Goal: Use online tool/utility: Utilize a website feature to perform a specific function

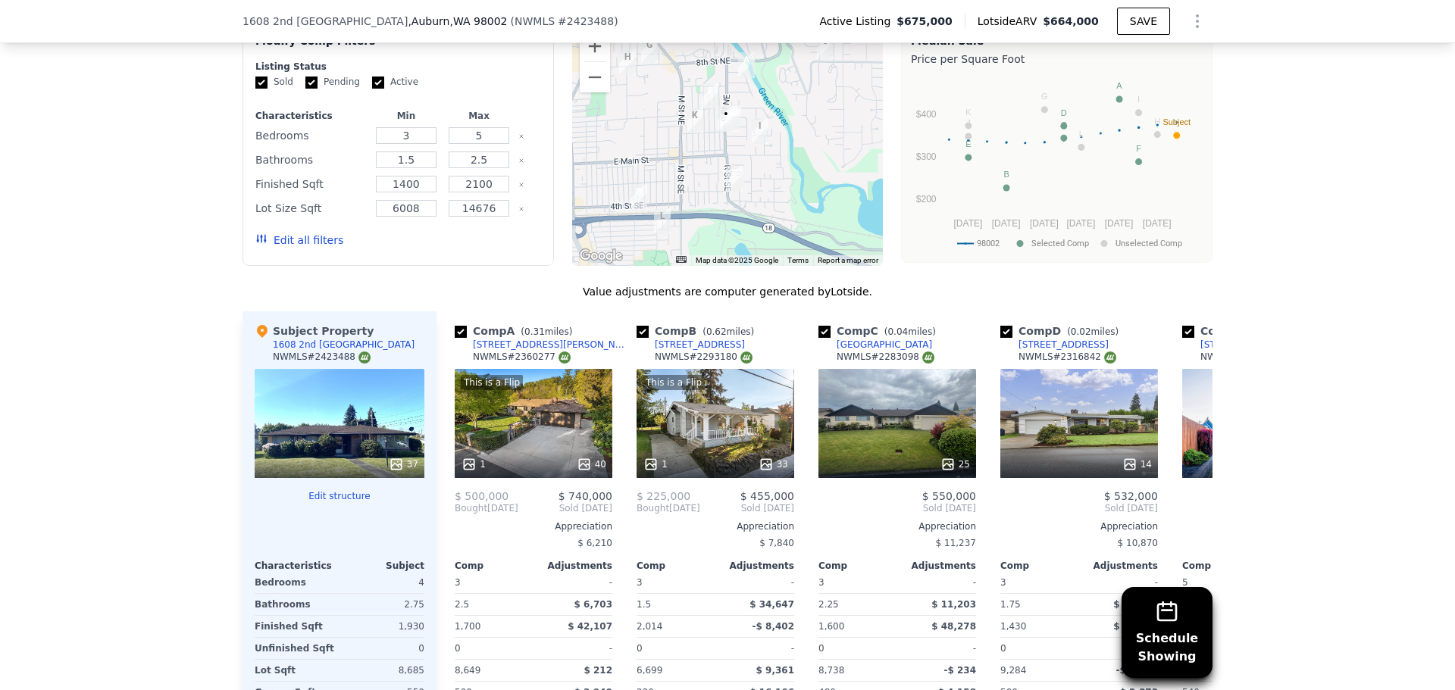
scroll to position [1258, 0]
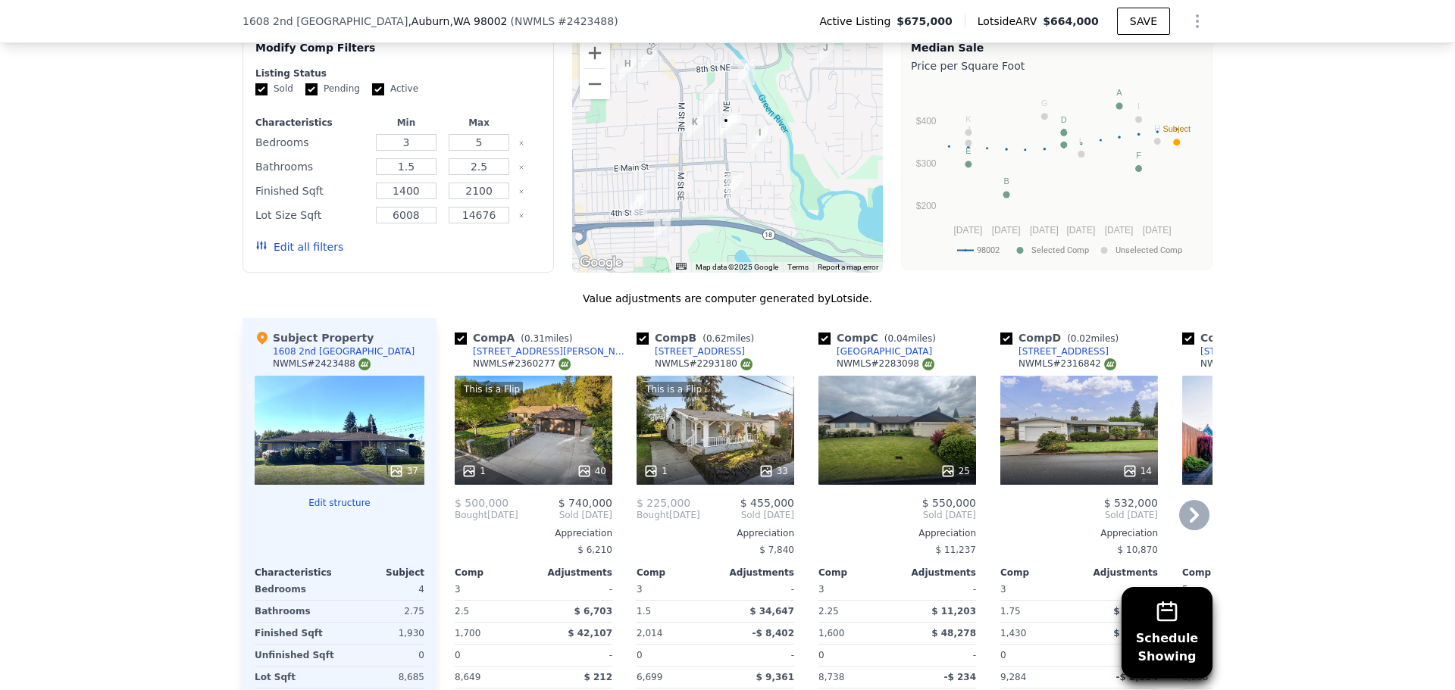
click at [559, 447] on div "This is a Flip 1 40" at bounding box center [534, 430] width 158 height 109
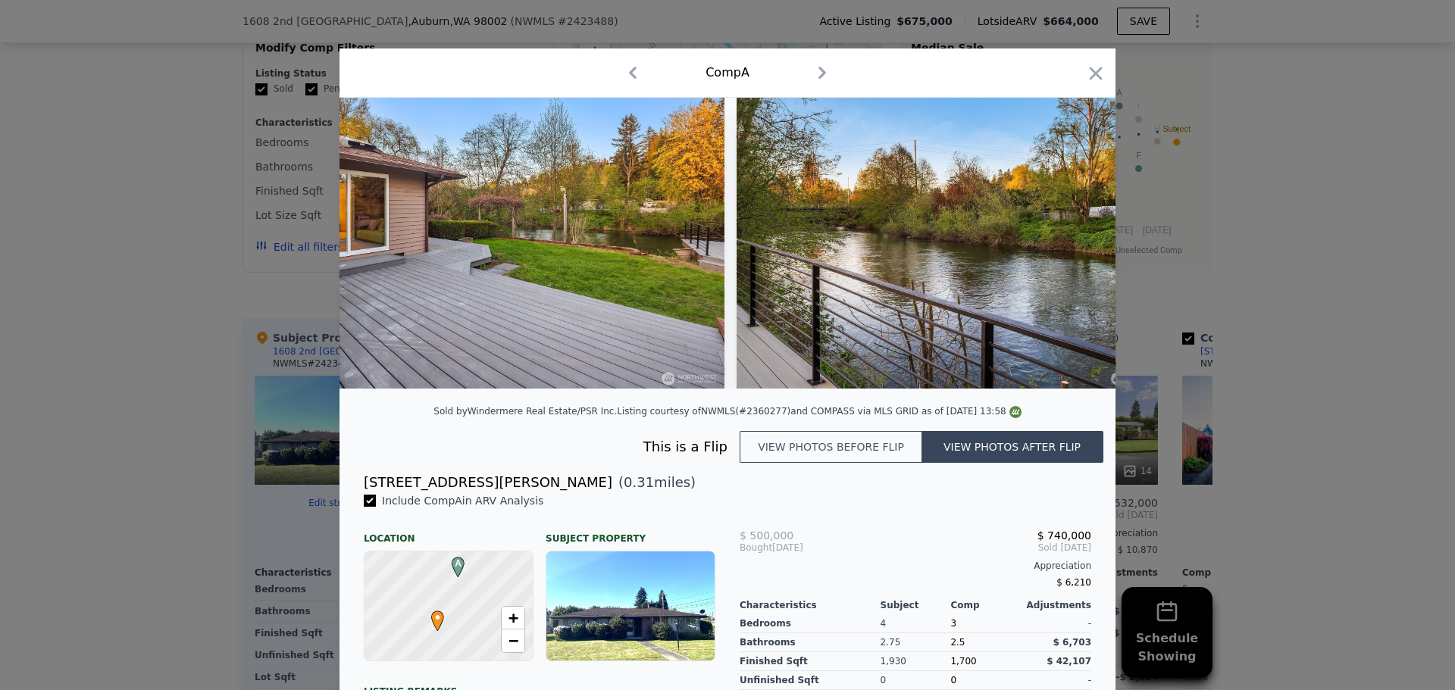
scroll to position [0, 12569]
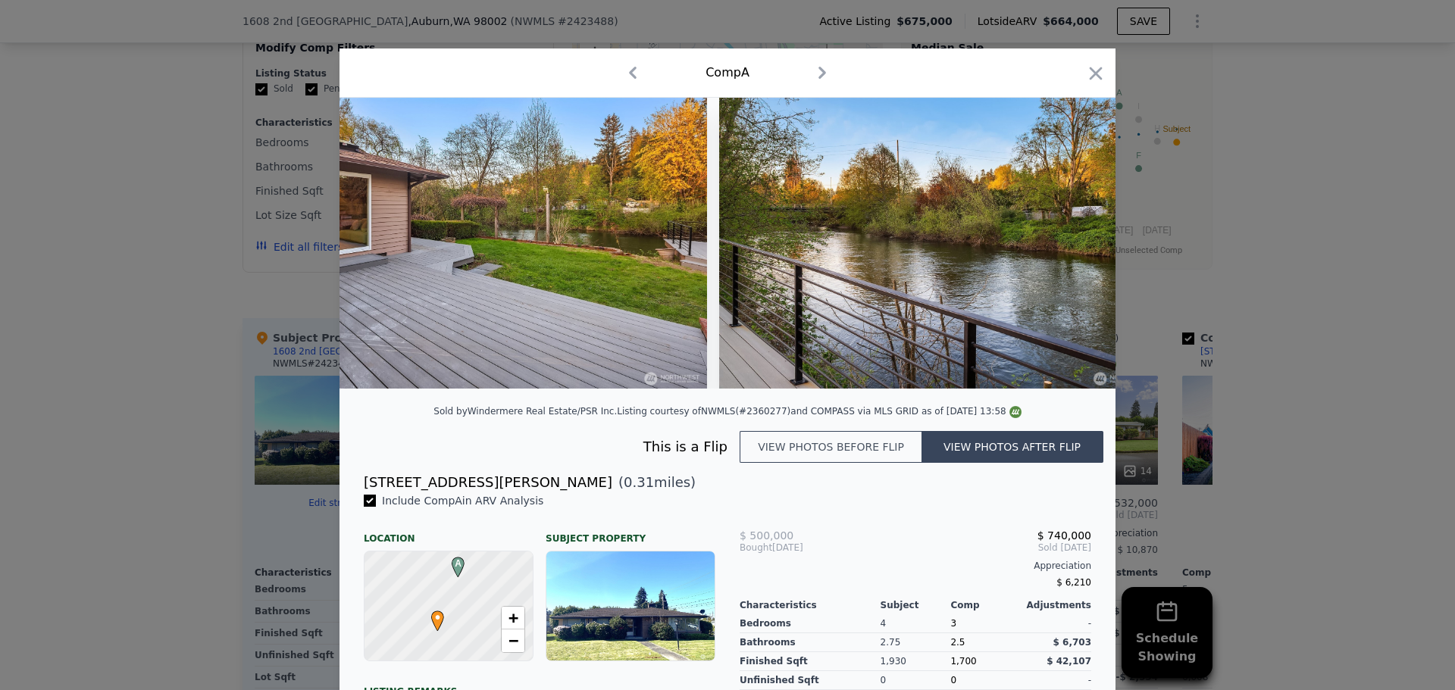
click at [620, 61] on button "button" at bounding box center [632, 73] width 24 height 24
checkbox input "false"
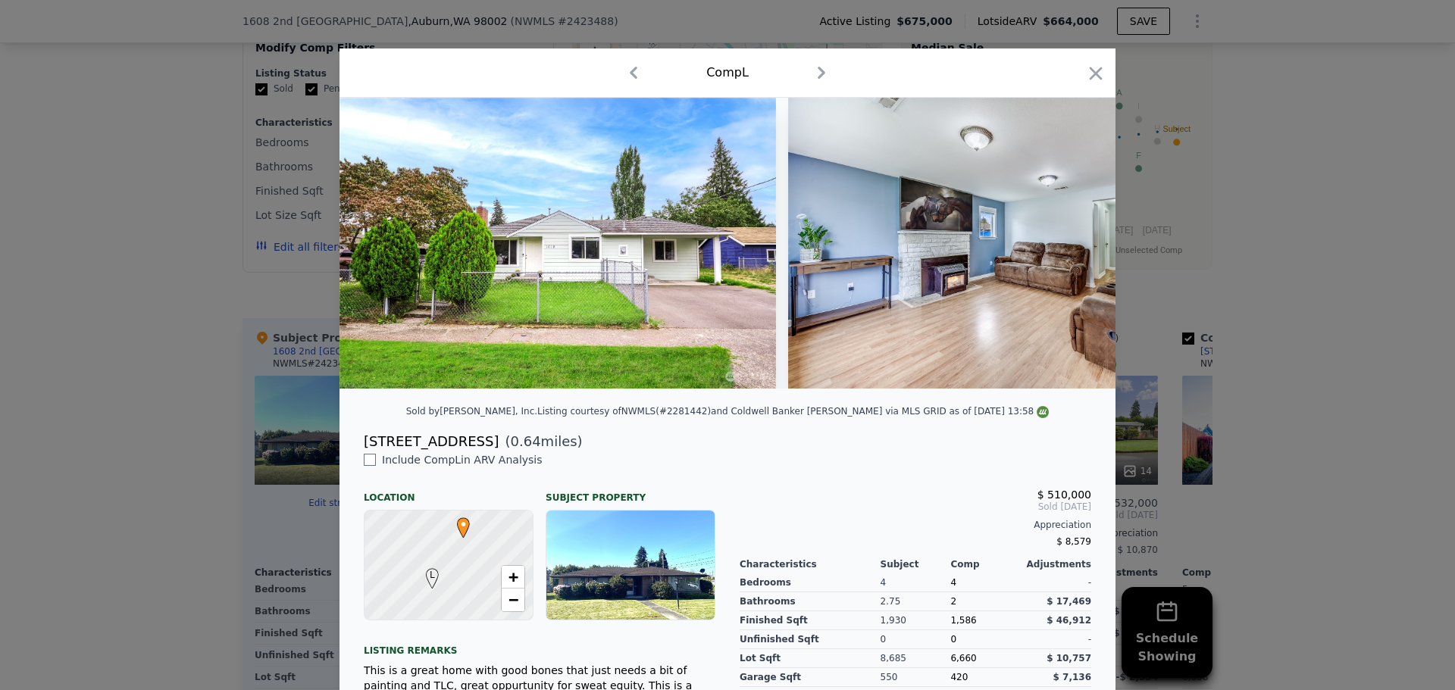
click at [906, 389] on div at bounding box center [727, 243] width 776 height 291
click at [1094, 72] on icon "button" at bounding box center [1095, 73] width 21 height 21
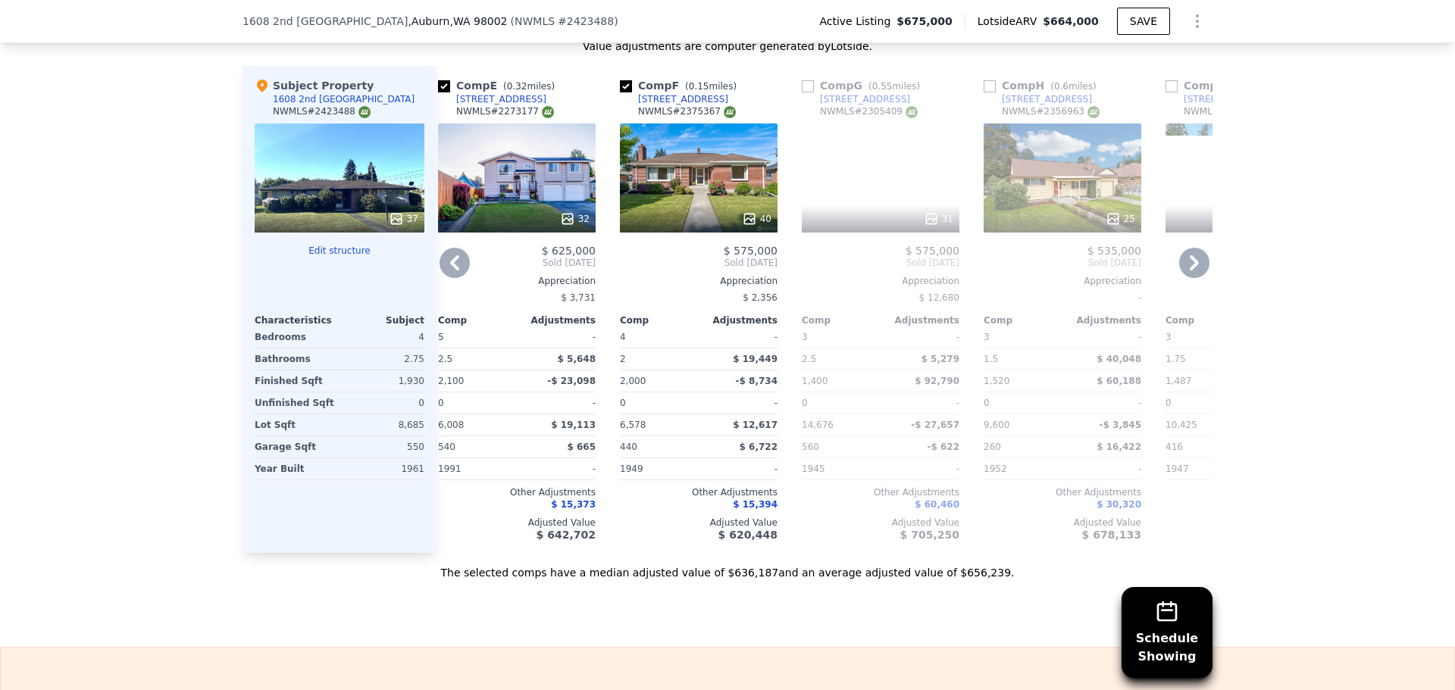
scroll to position [0, 719]
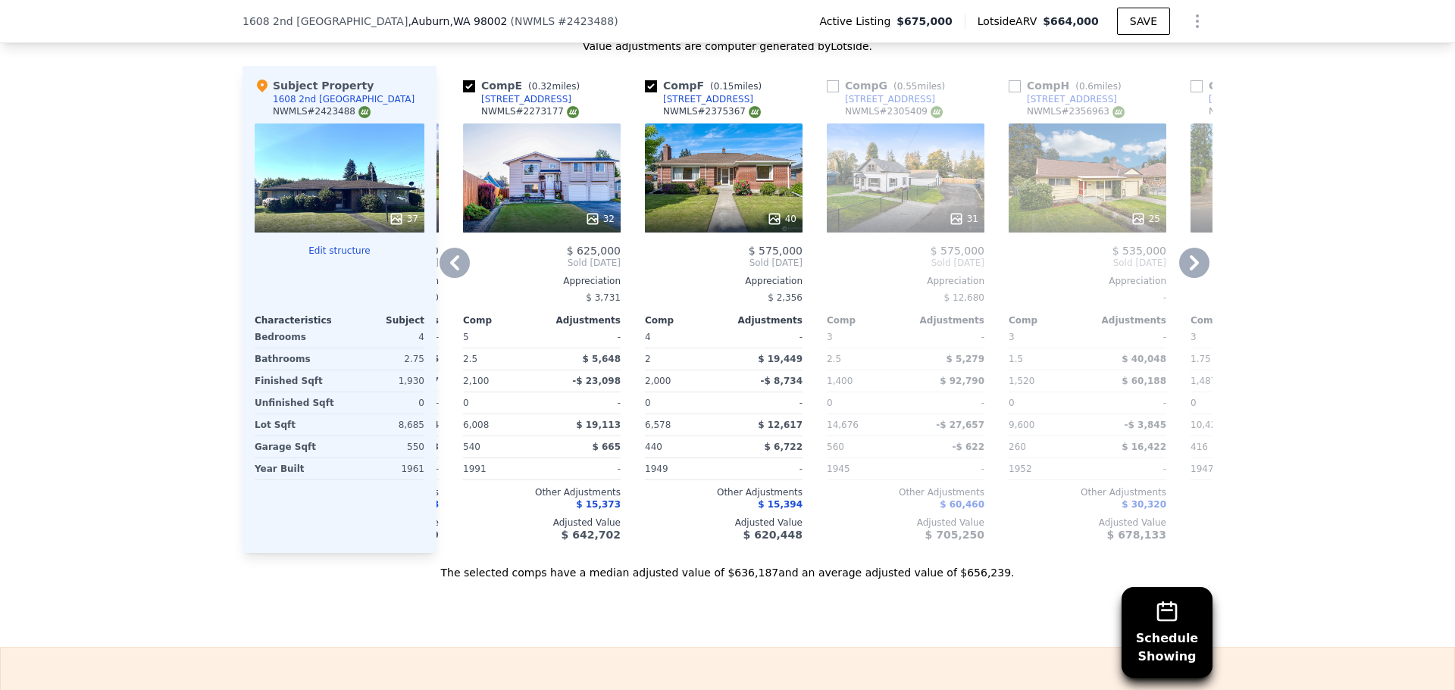
click at [533, 186] on div "32" at bounding box center [542, 177] width 158 height 109
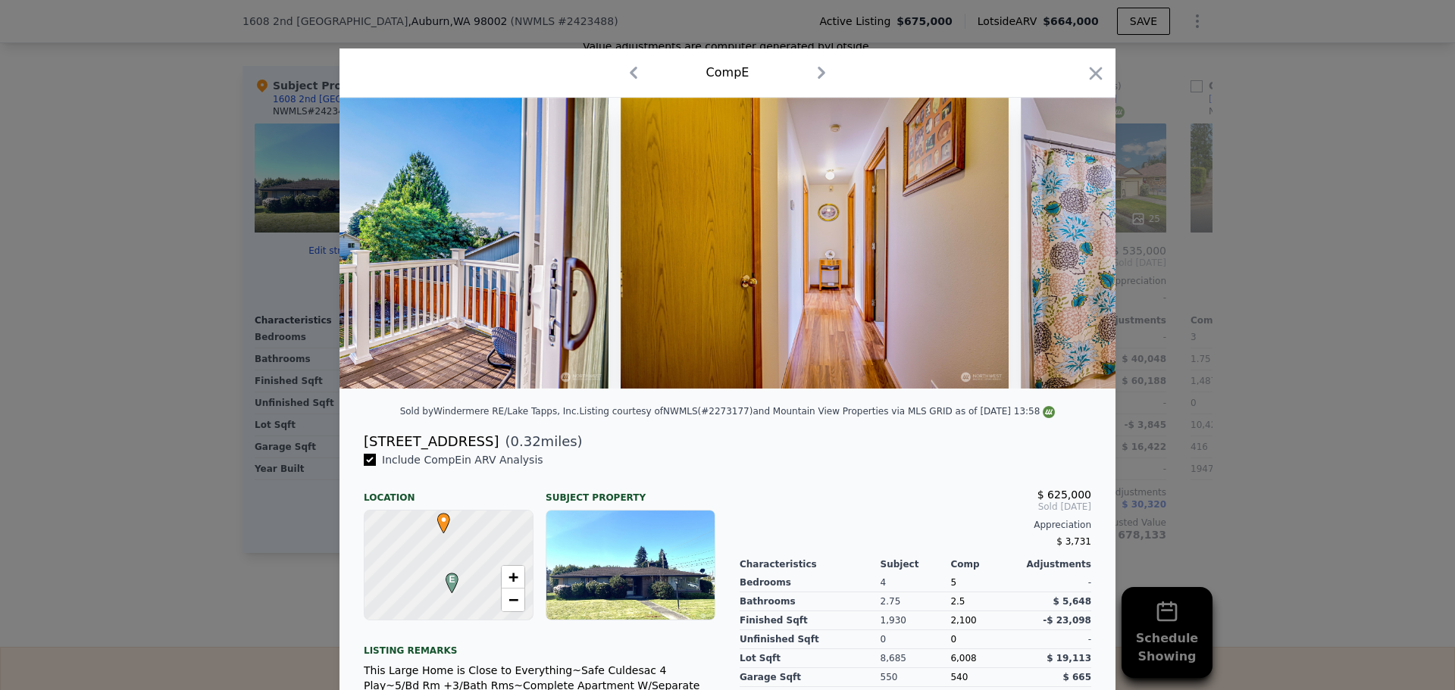
scroll to position [0, 4882]
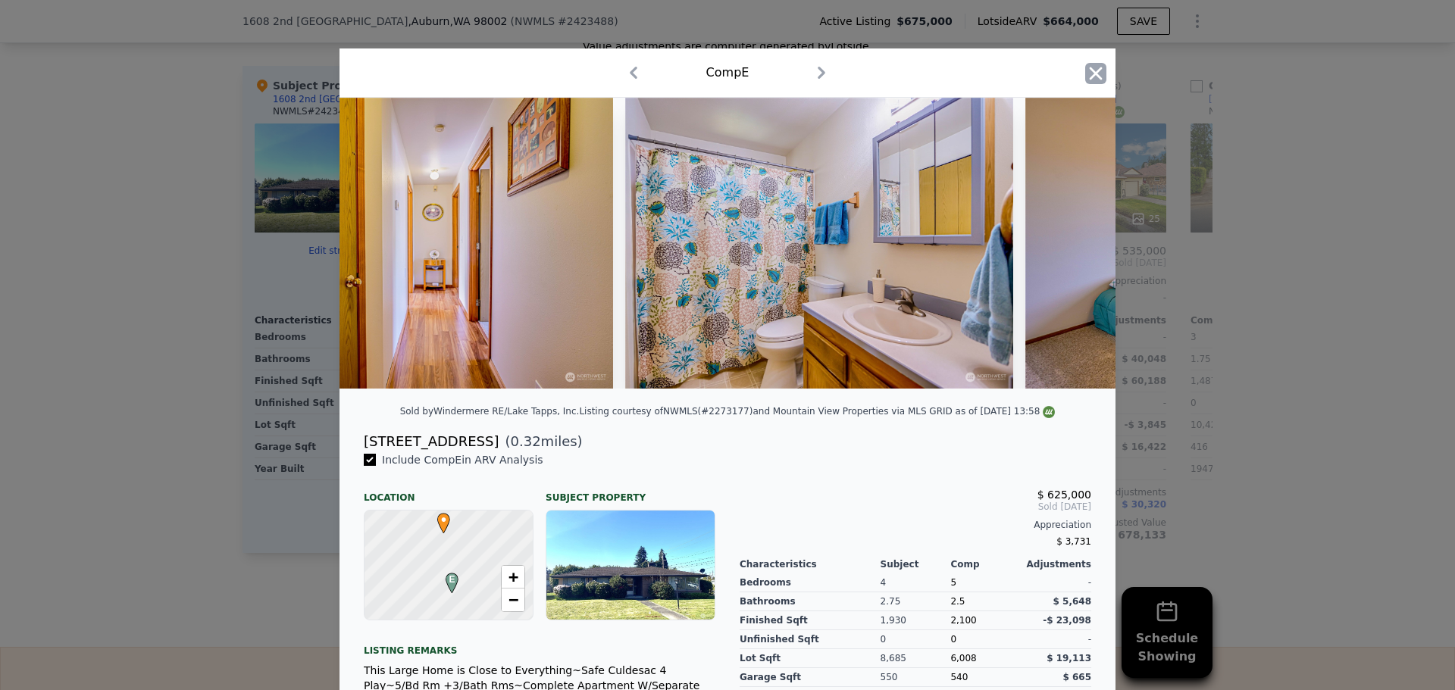
click at [1089, 68] on icon "button" at bounding box center [1095, 73] width 13 height 13
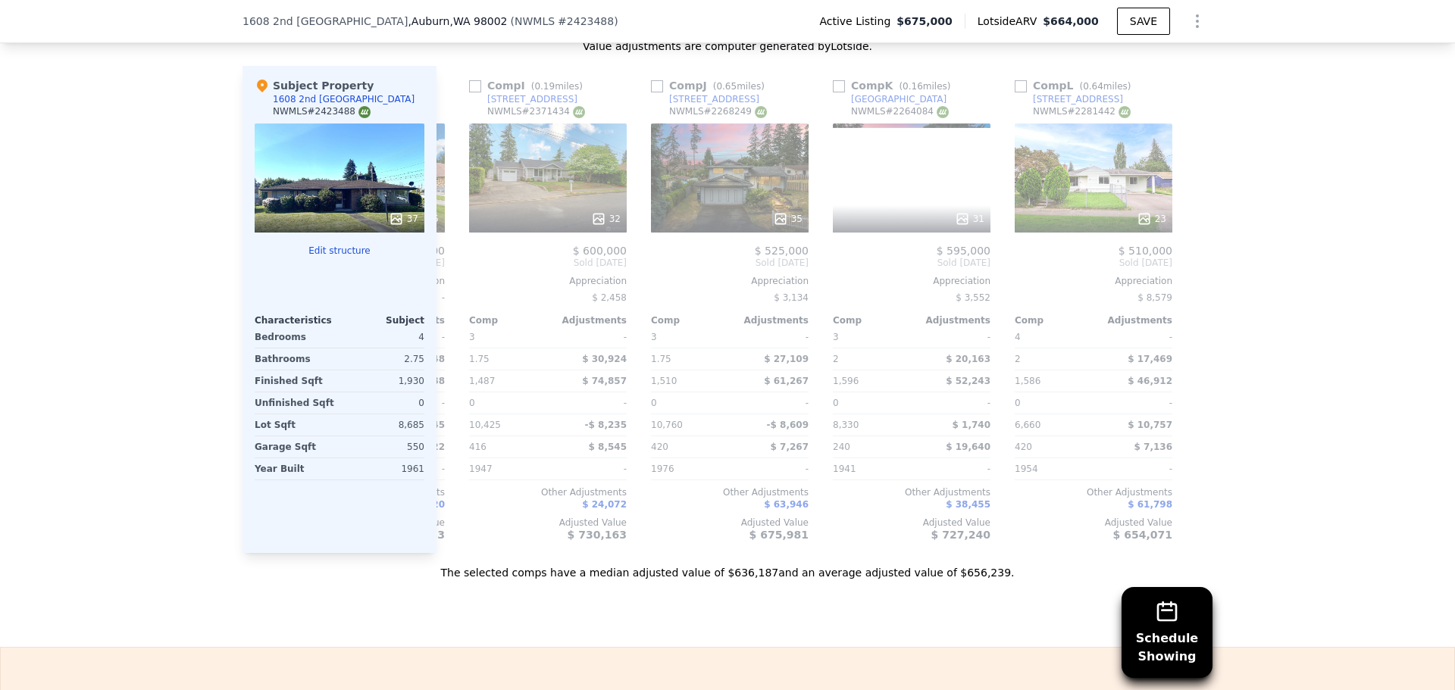
scroll to position [0, 1442]
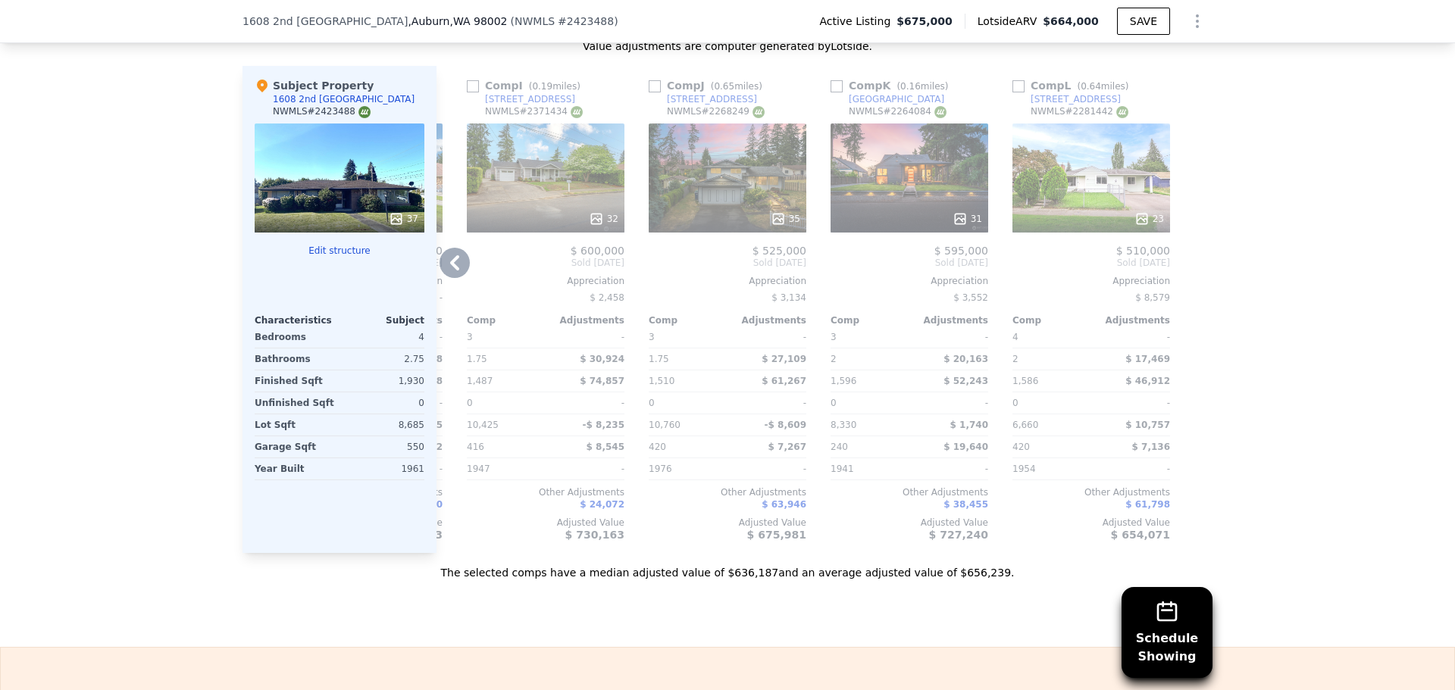
click at [913, 167] on div "31" at bounding box center [909, 177] width 158 height 109
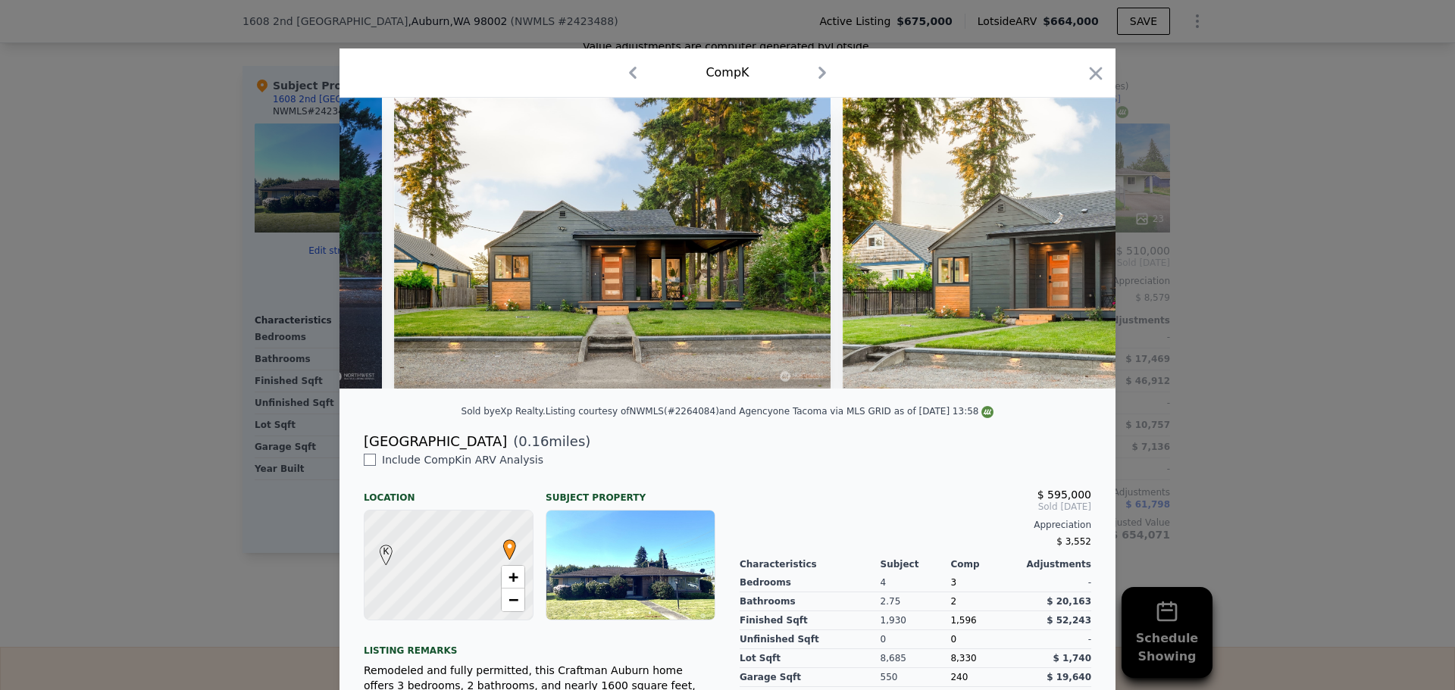
scroll to position [0, 422]
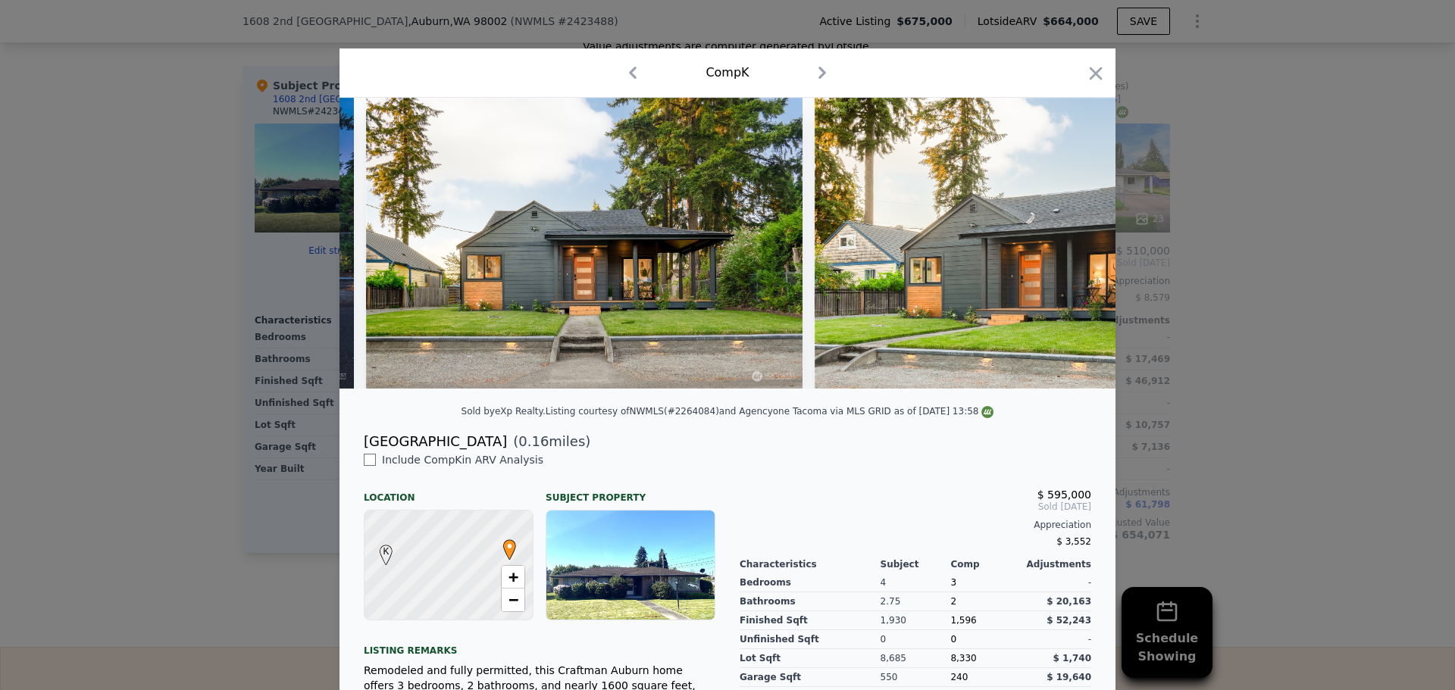
click at [128, 402] on div at bounding box center [727, 345] width 1455 height 690
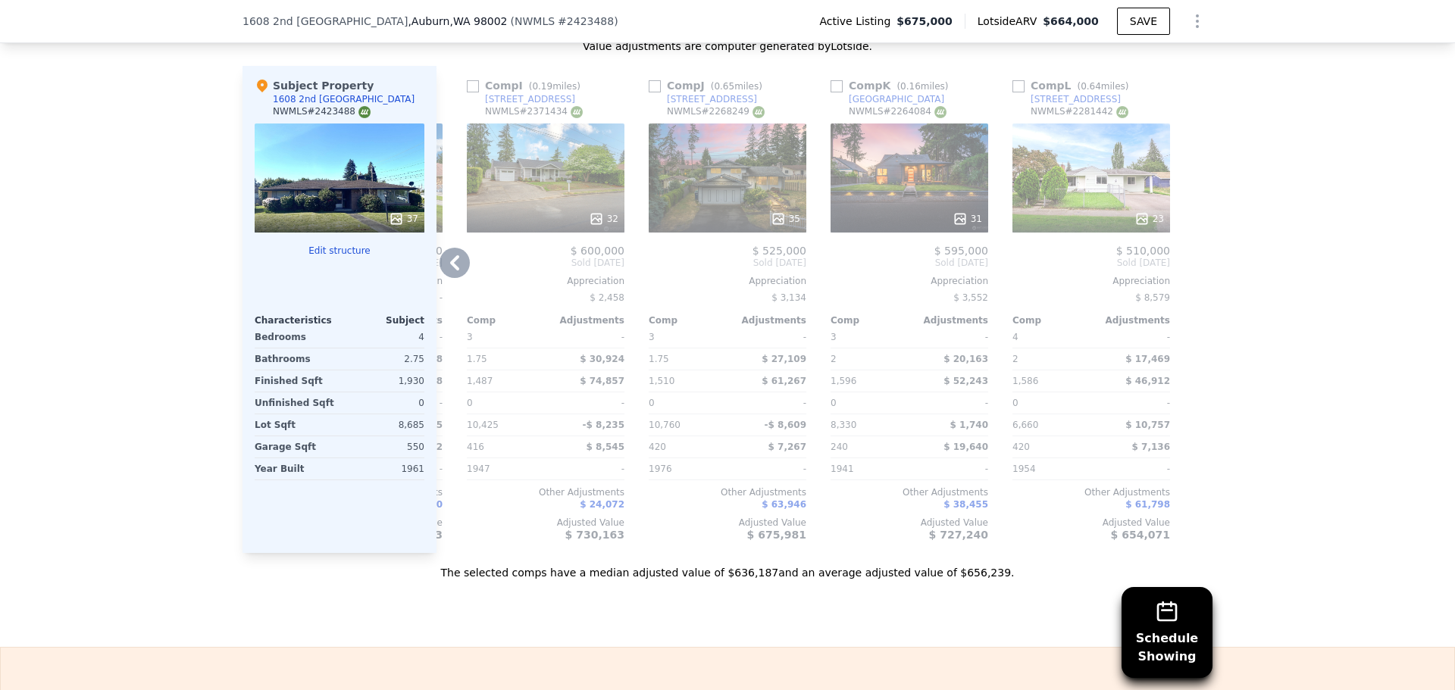
click at [914, 198] on div "31" at bounding box center [909, 177] width 158 height 109
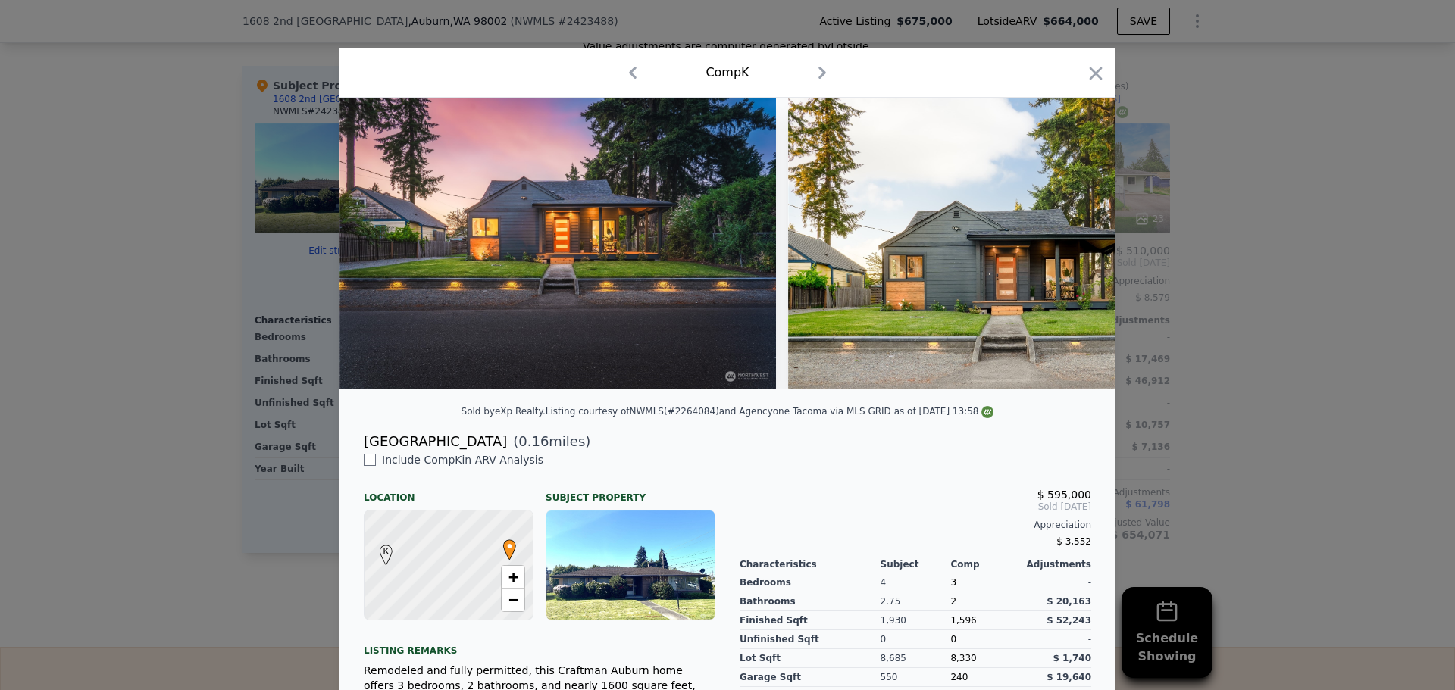
click at [142, 281] on div at bounding box center [727, 345] width 1455 height 690
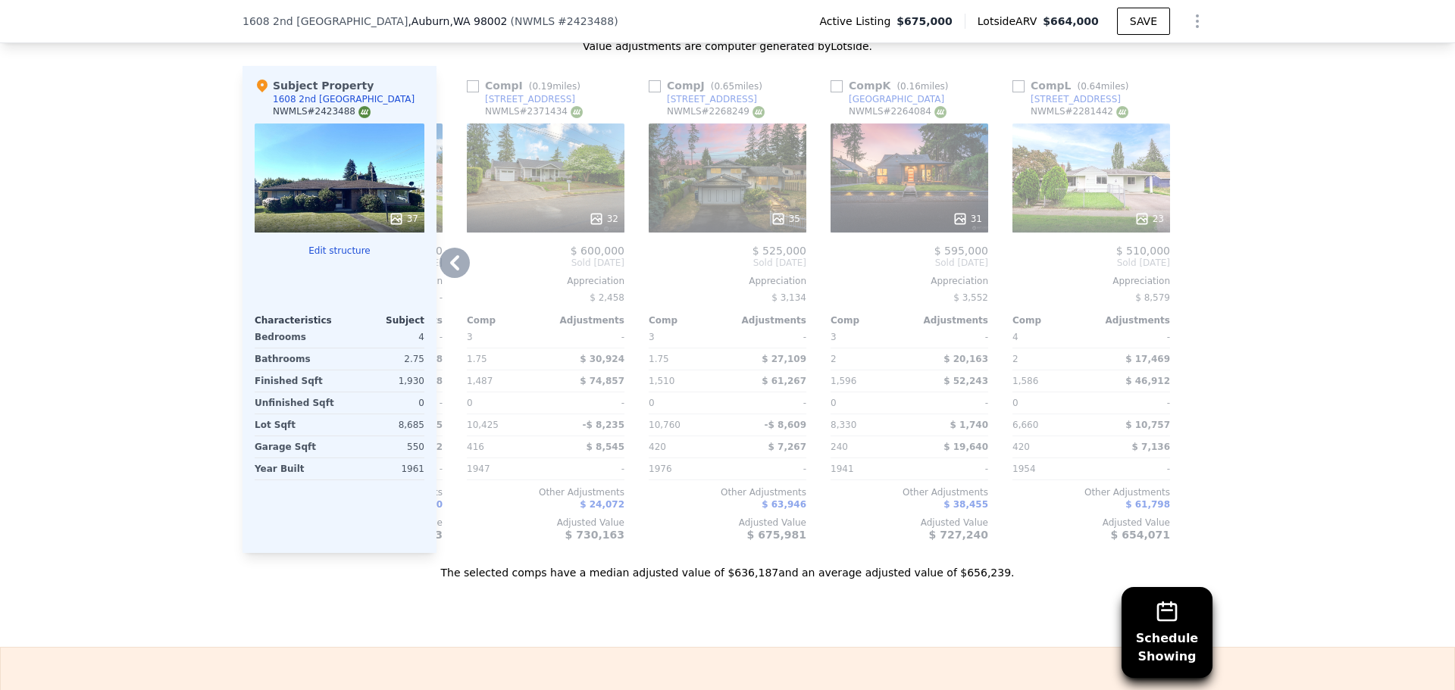
click at [939, 176] on div "31" at bounding box center [909, 177] width 158 height 109
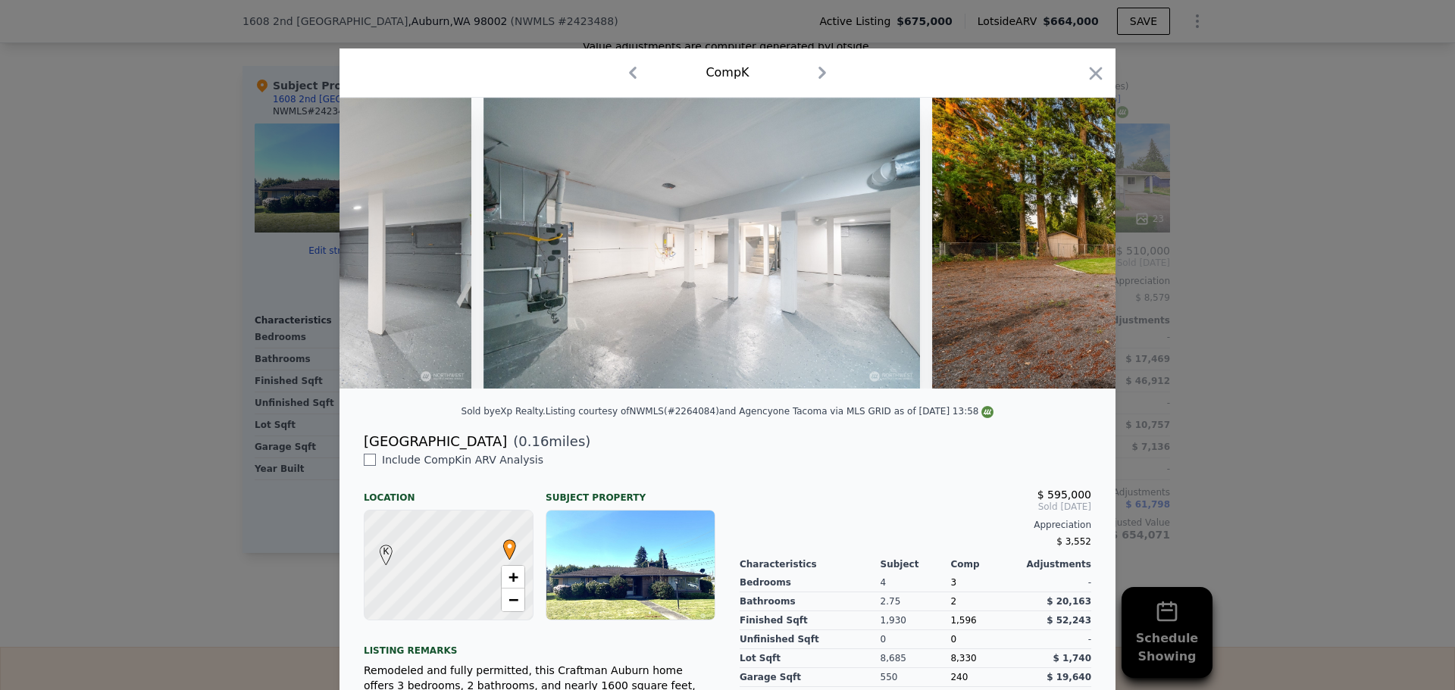
scroll to position [0, 13125]
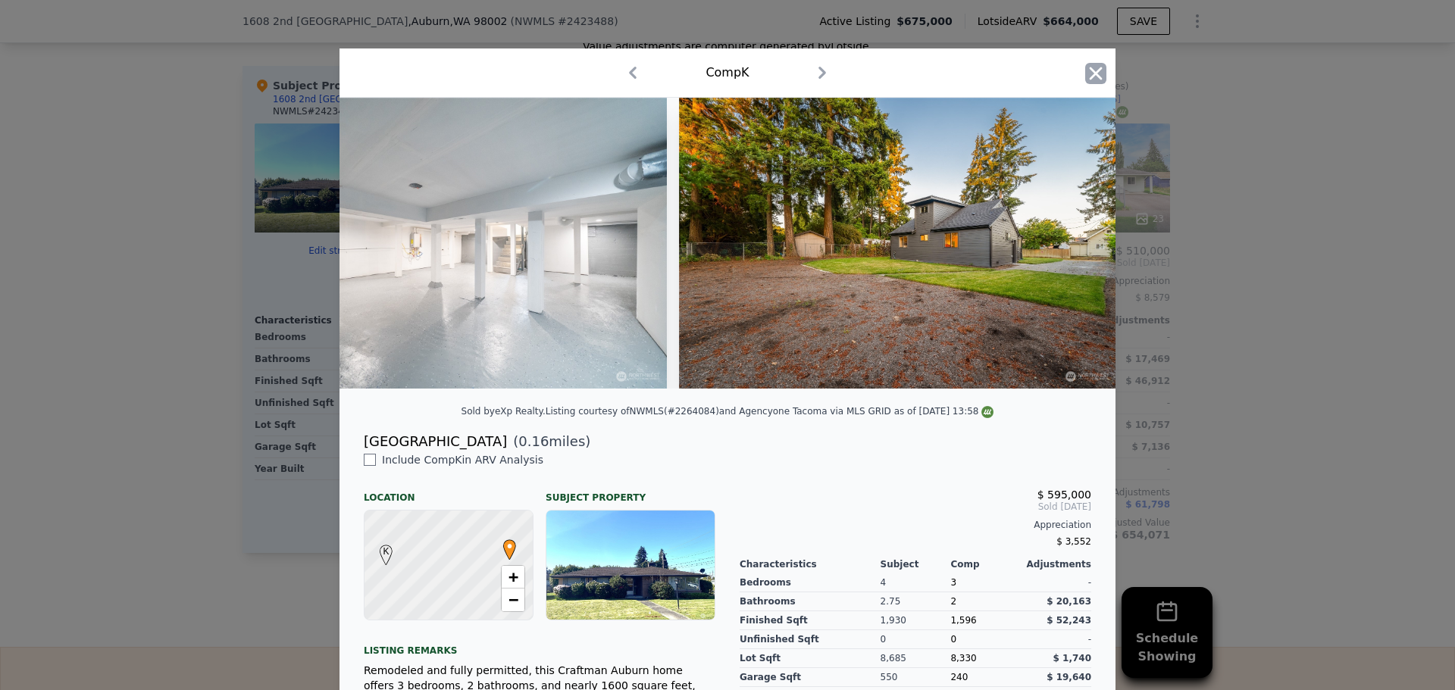
click at [1093, 71] on icon "button" at bounding box center [1095, 73] width 13 height 13
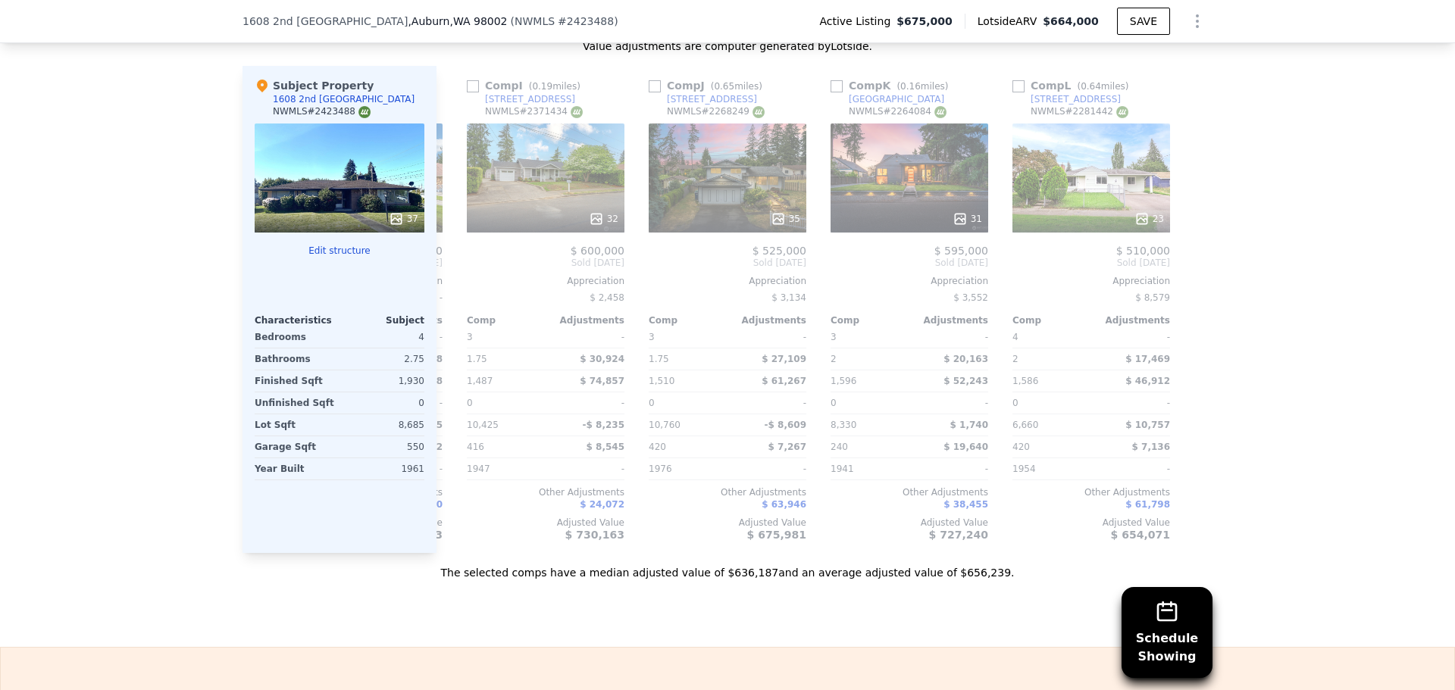
click at [328, 203] on div "37" at bounding box center [340, 177] width 170 height 109
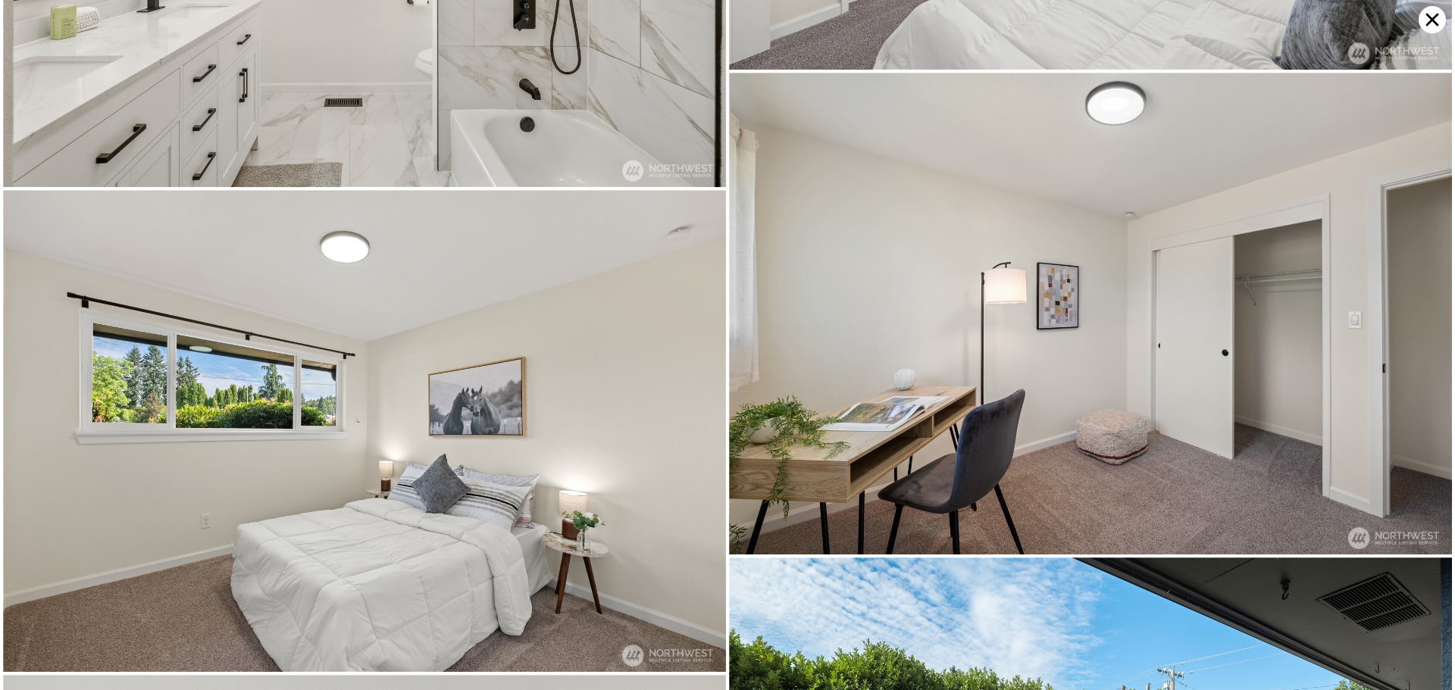
scroll to position [6369, 0]
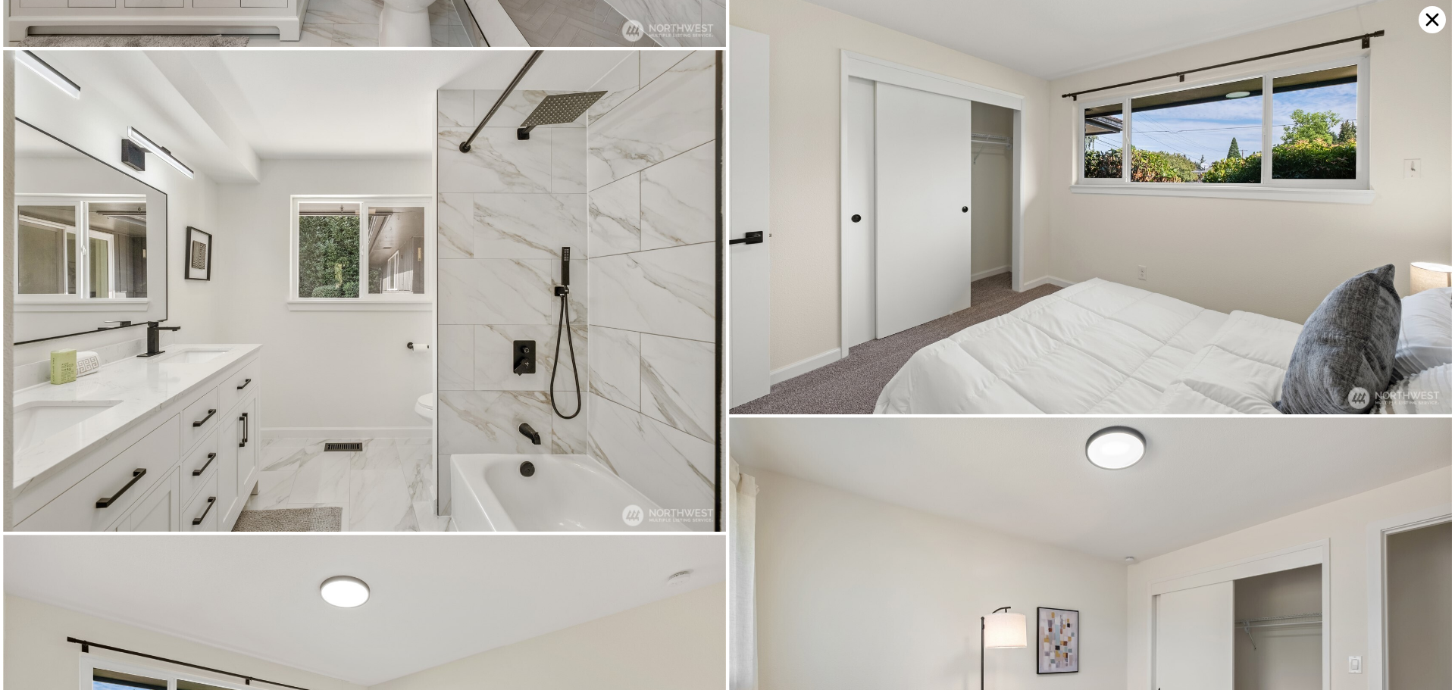
click at [1431, 18] on icon at bounding box center [1432, 20] width 13 height 13
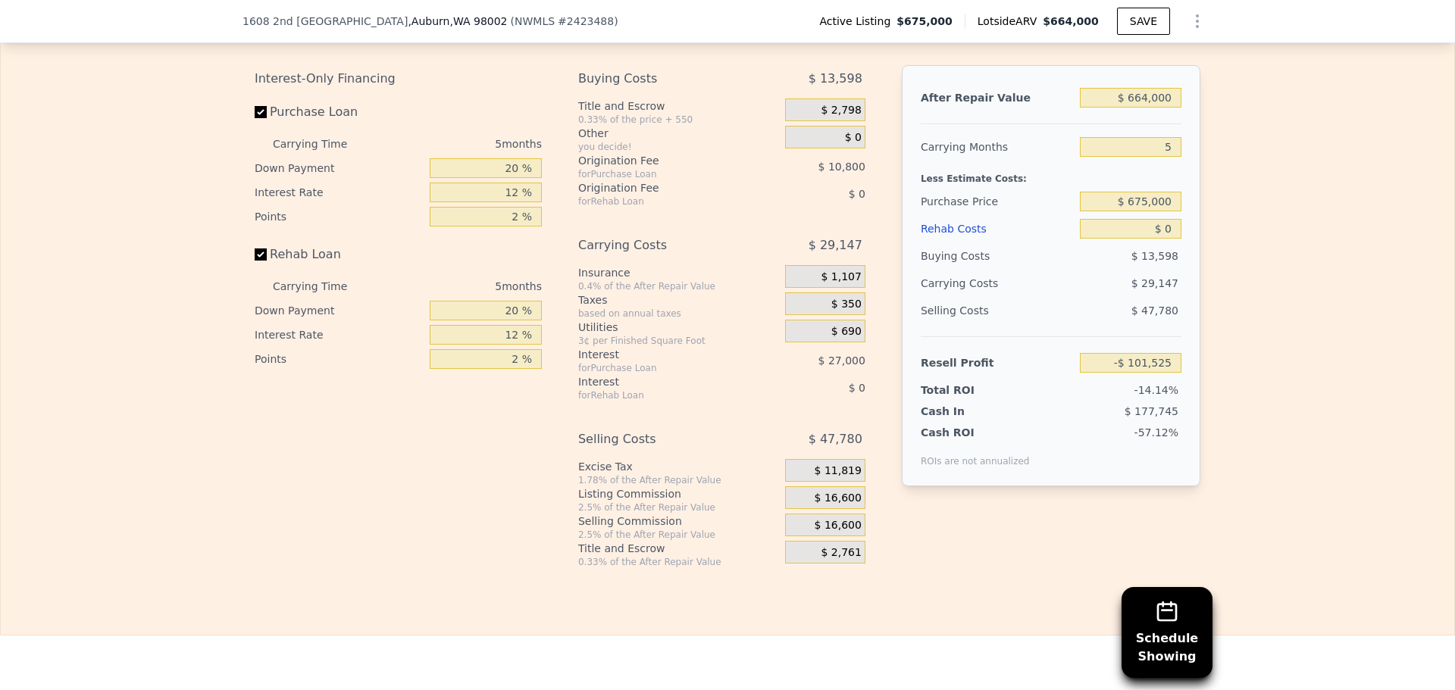
scroll to position [2267, 0]
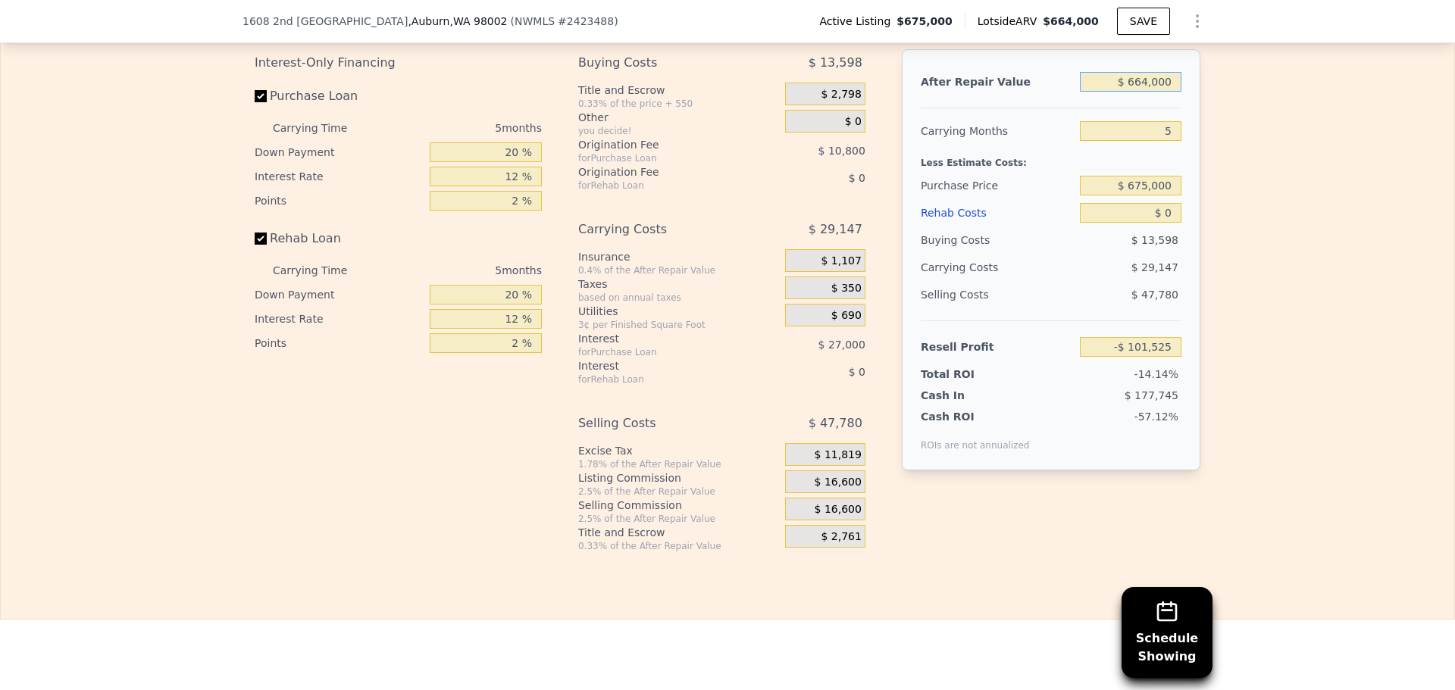
click at [1137, 92] on input "$ 664,000" at bounding box center [1131, 82] width 102 height 20
type input "$ 67"
type input "-$ 717,126"
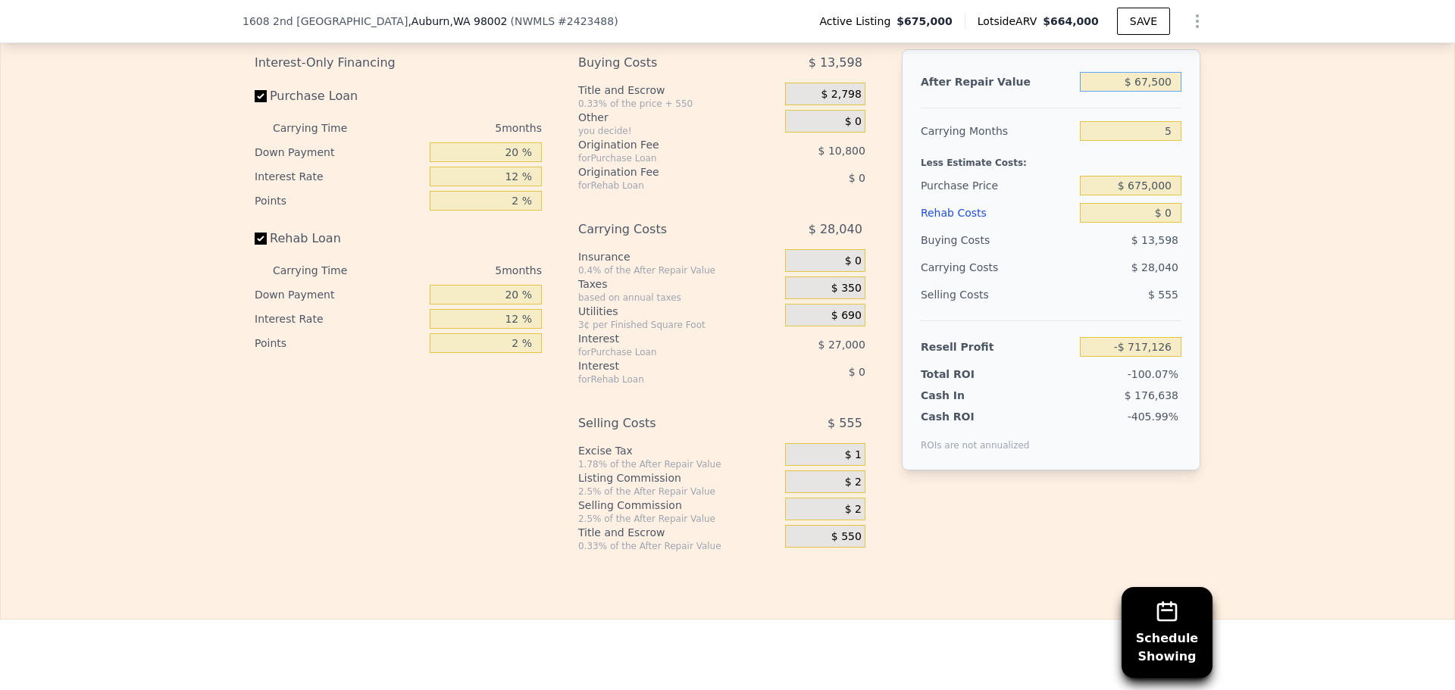
type input "$ 675,000"
type input "-$ 91,326"
type input "$ 675,000"
click at [1160, 141] on input "5" at bounding box center [1131, 131] width 102 height 20
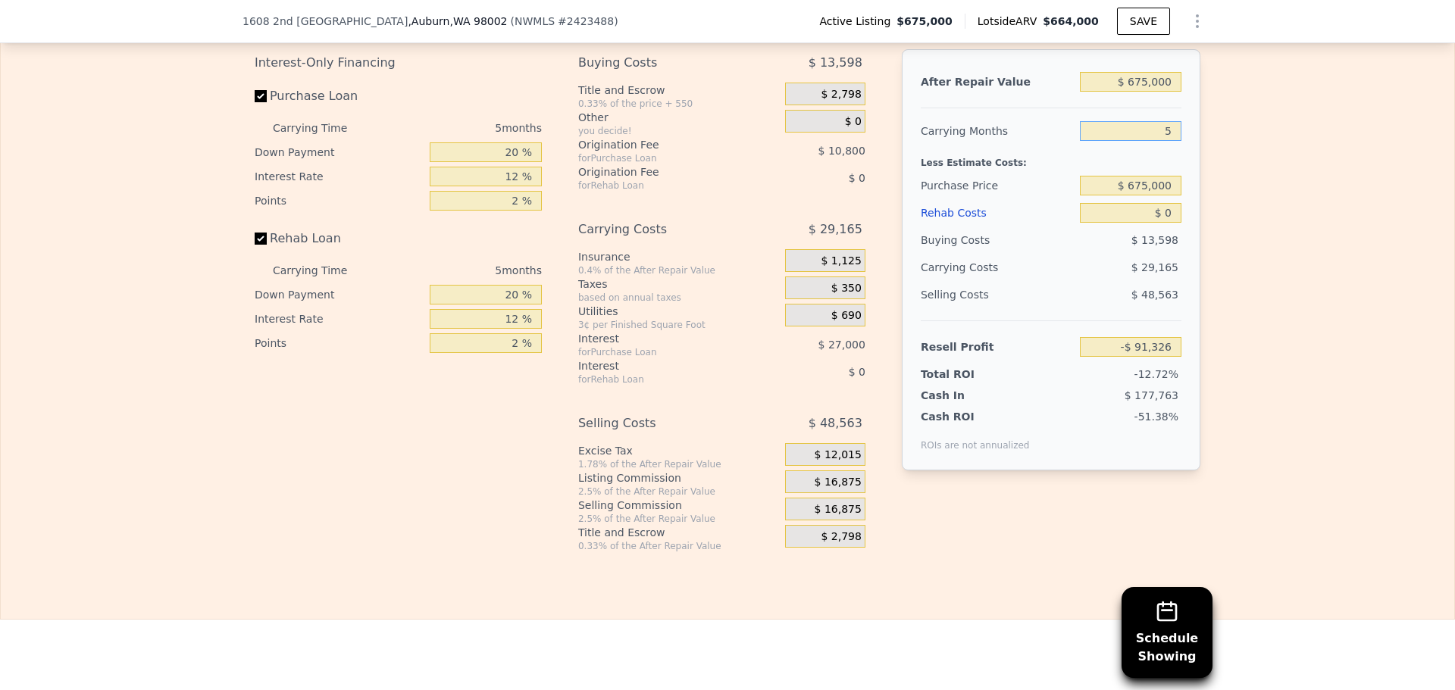
type input "4"
type input "-$ 85,493"
click at [1167, 141] on input "4" at bounding box center [1131, 131] width 102 height 20
type input "5"
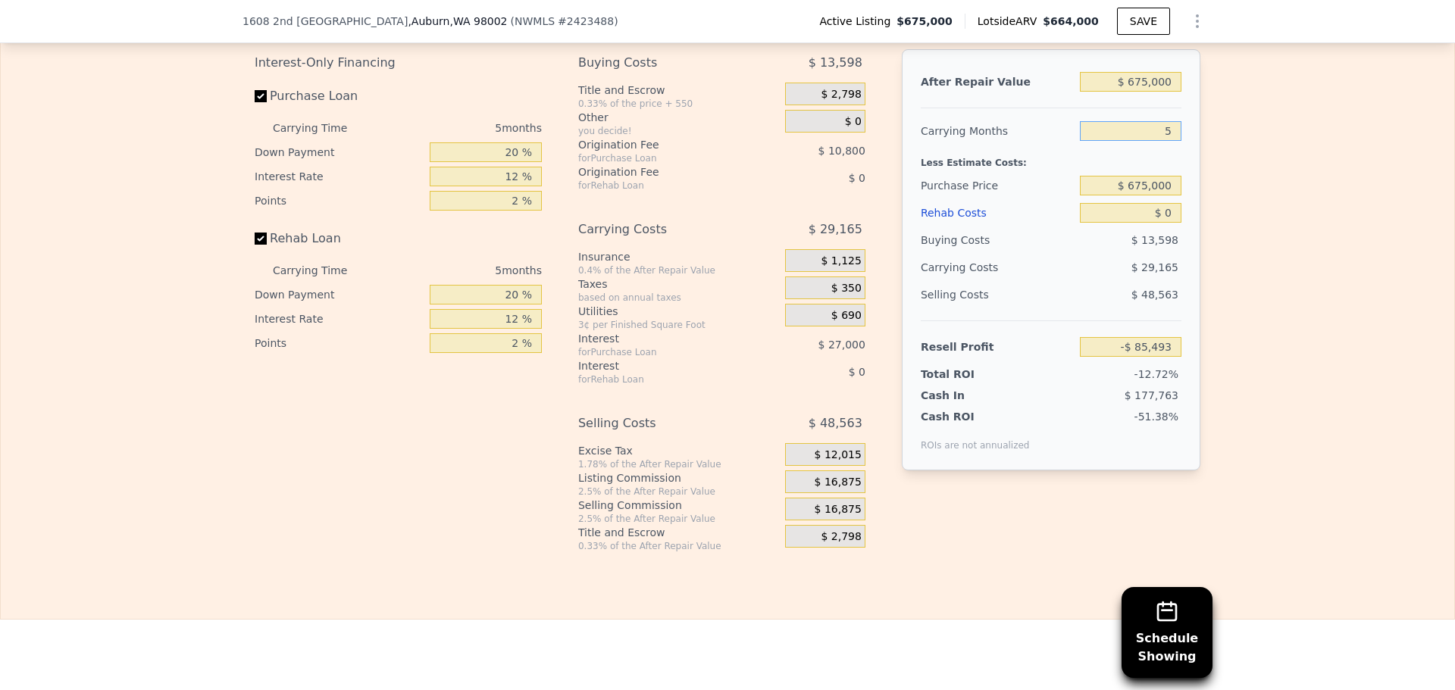
type input "-$ 91,326"
click at [1146, 195] on input "$ 675,000" at bounding box center [1131, 186] width 102 height 20
type input "$ 360,000"
click at [1105, 308] on div "$ 48,563" at bounding box center [1131, 294] width 102 height 27
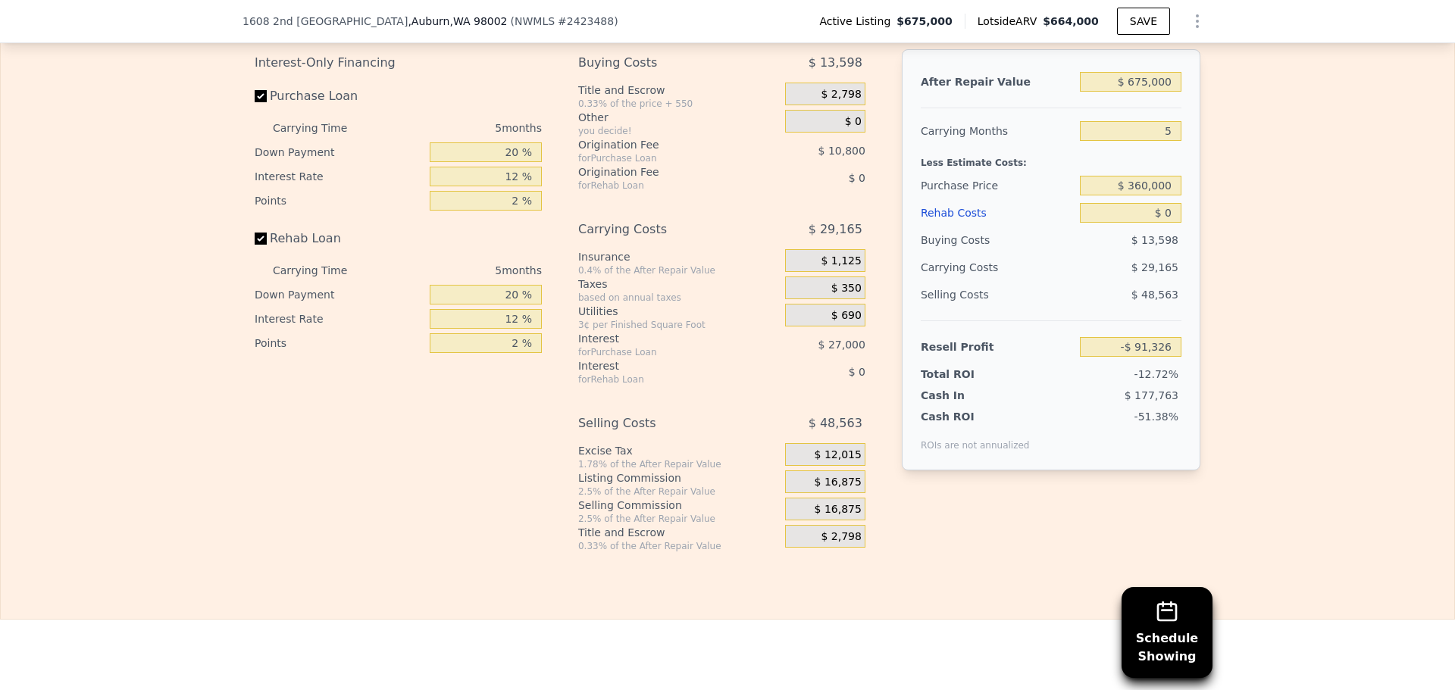
type input "$ 242,363"
click at [1154, 223] on input "$ 0" at bounding box center [1131, 213] width 102 height 20
type input "$ 110,000"
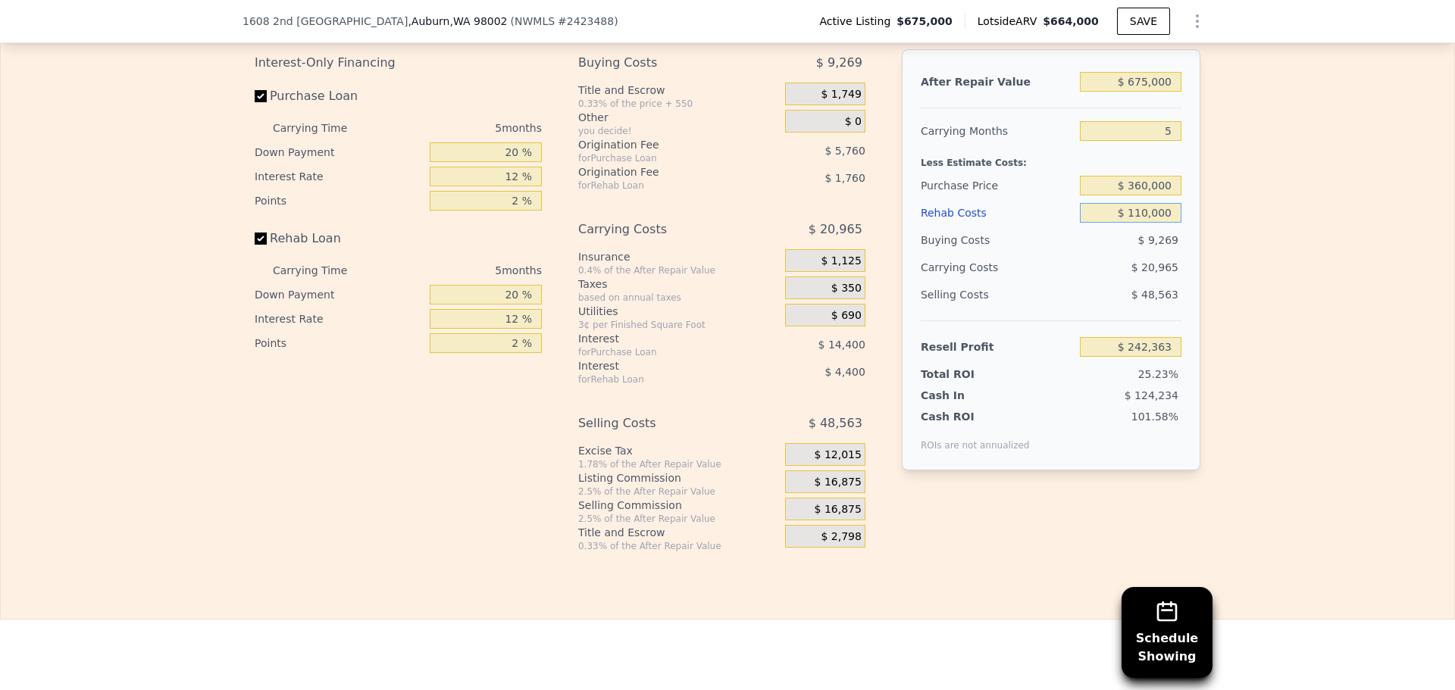
type input "$ 126,203"
type input "$ 110,000"
click at [837, 489] on span "$ 16,875" at bounding box center [837, 483] width 47 height 14
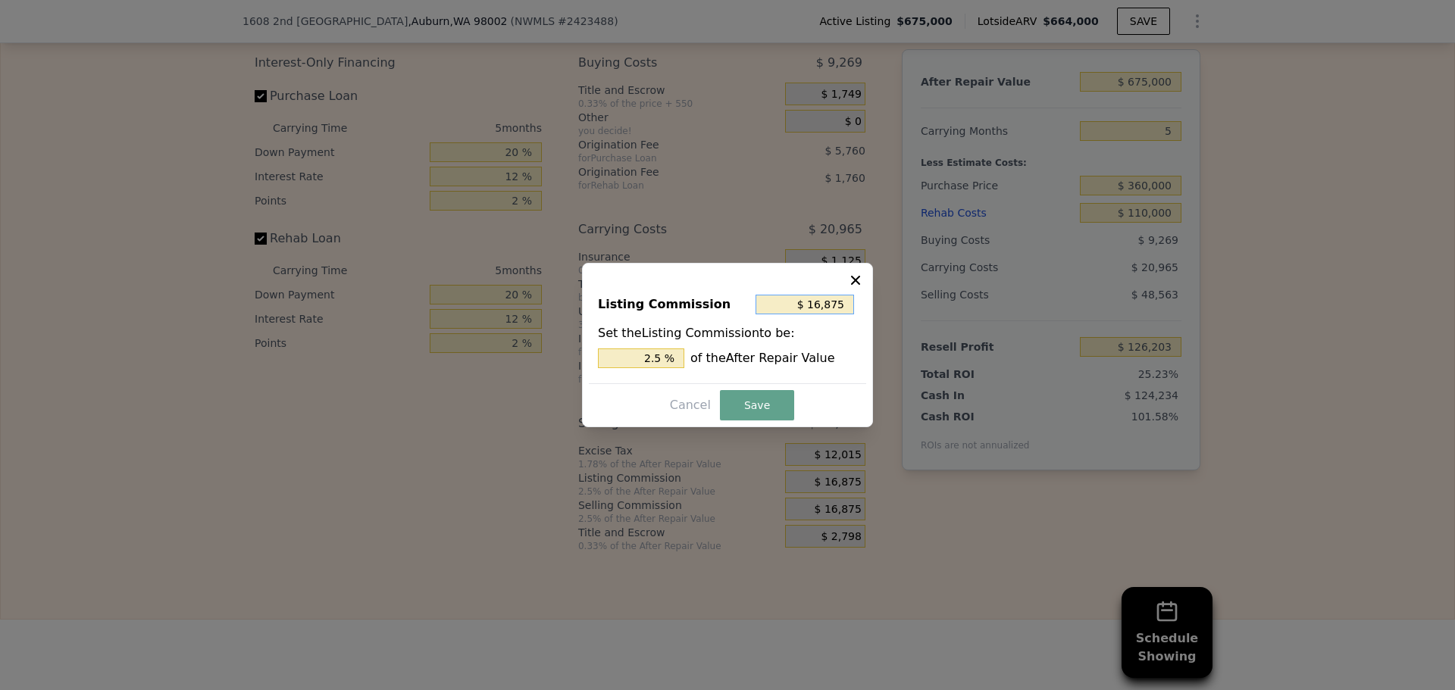
click at [823, 314] on input "$ 16,875" at bounding box center [804, 305] width 98 height 20
type input "$ 1"
type input "0.000 %"
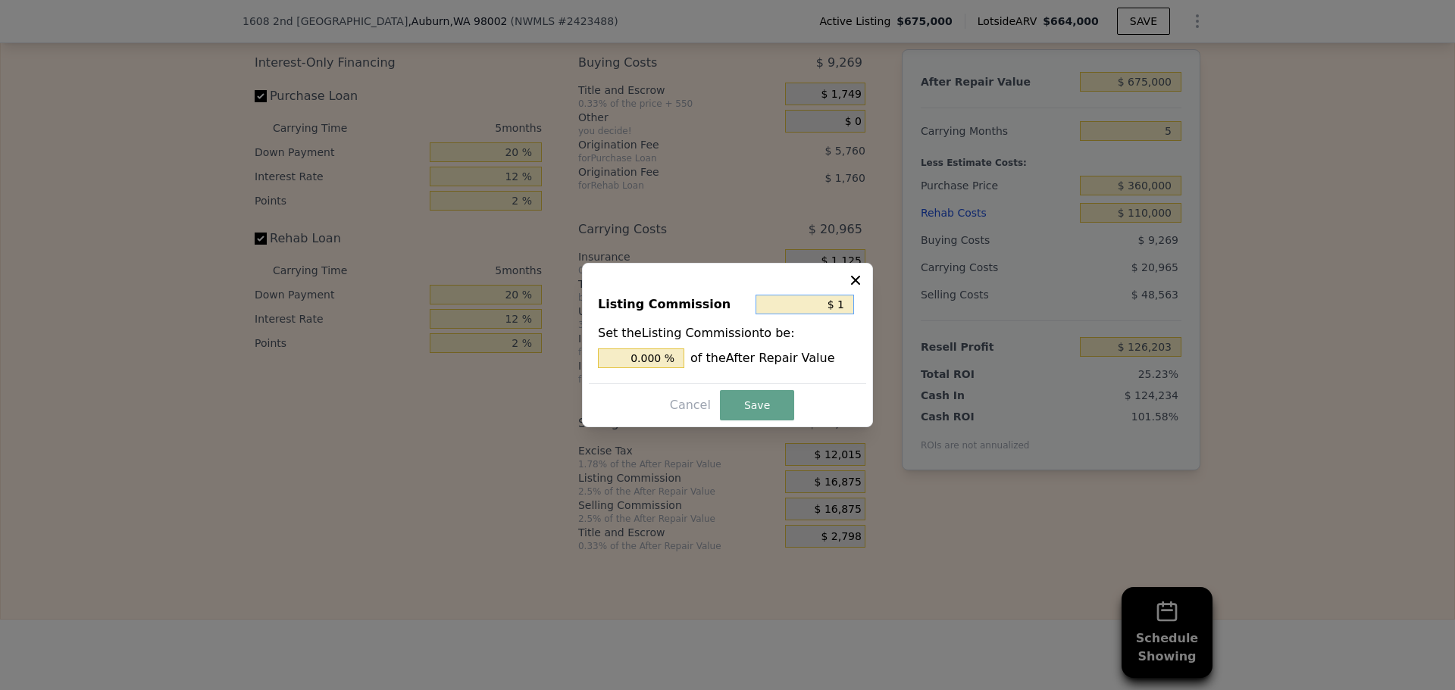
type input "$ 10"
type input "0.001 %"
type input "$ 100"
type input "0.015 %"
type input "$ 1,000"
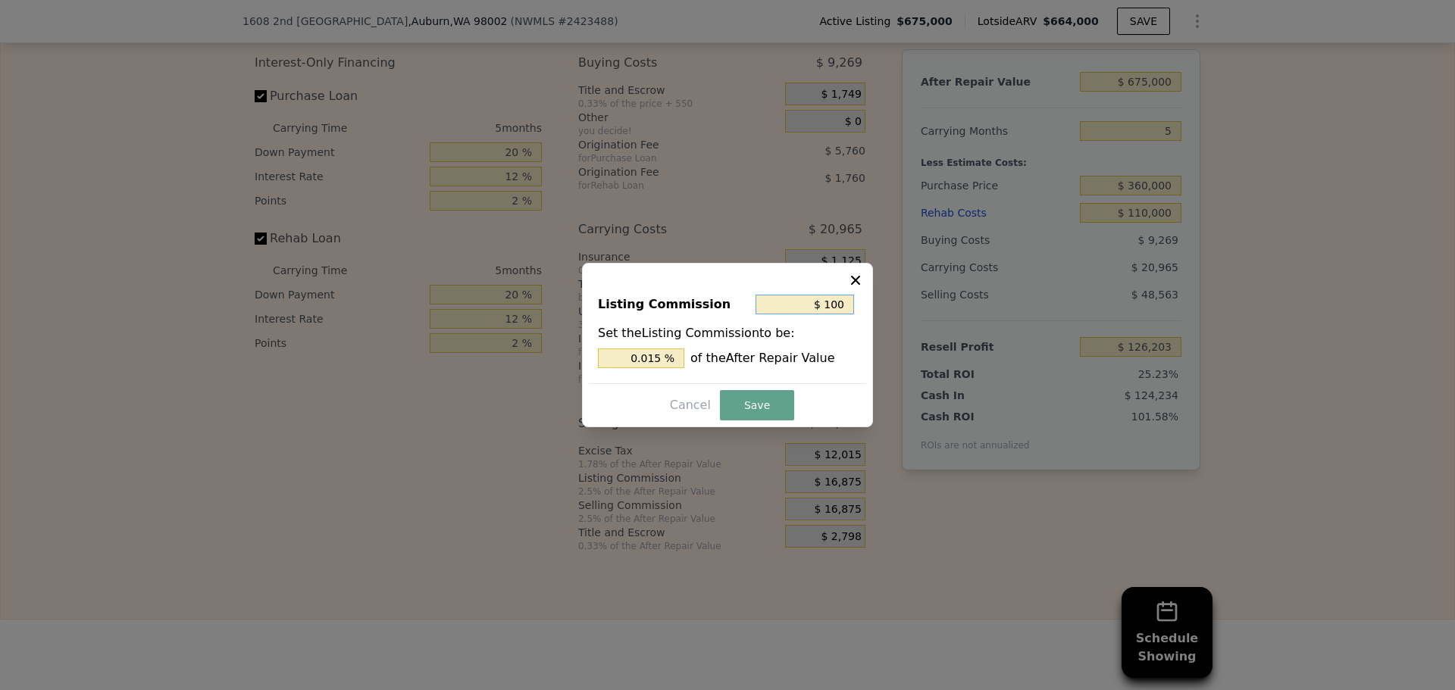
type input "0.148 %"
type input "$ 1,000"
click at [776, 411] on button "Save" at bounding box center [757, 405] width 74 height 30
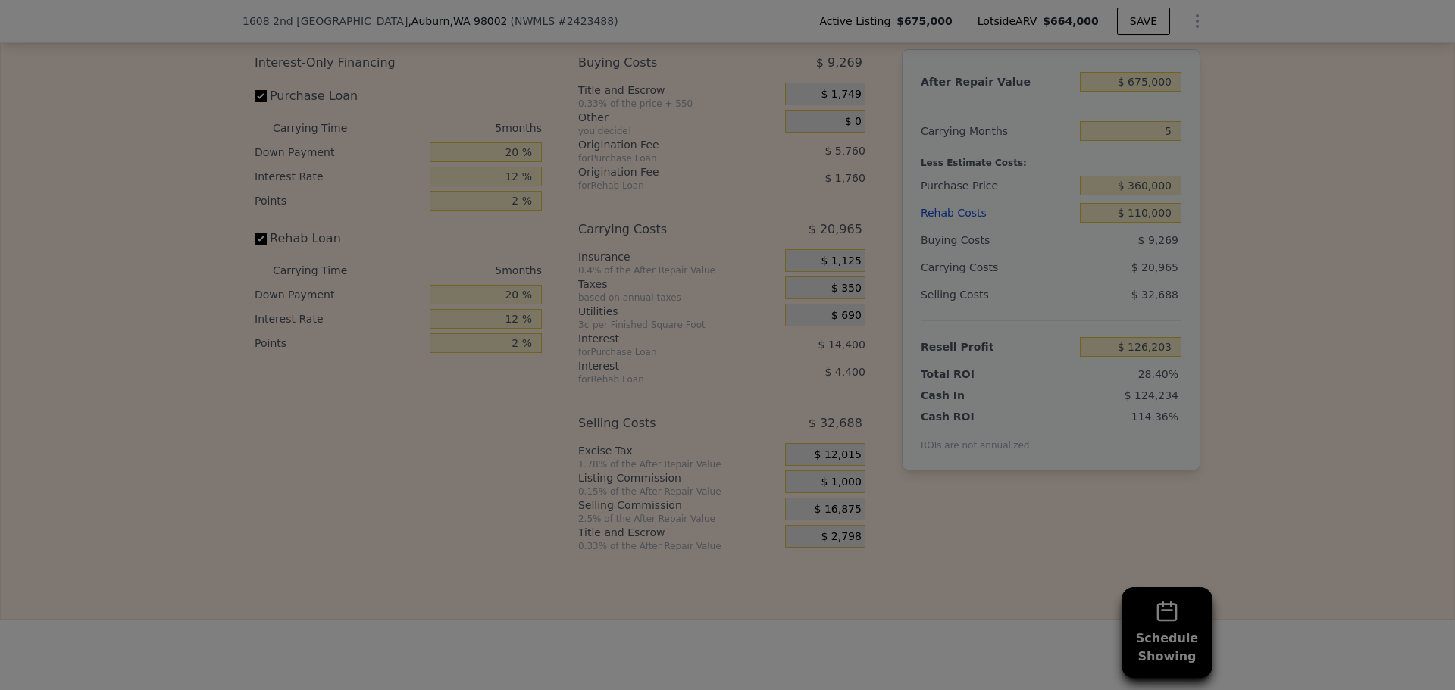
type input "$ 142,078"
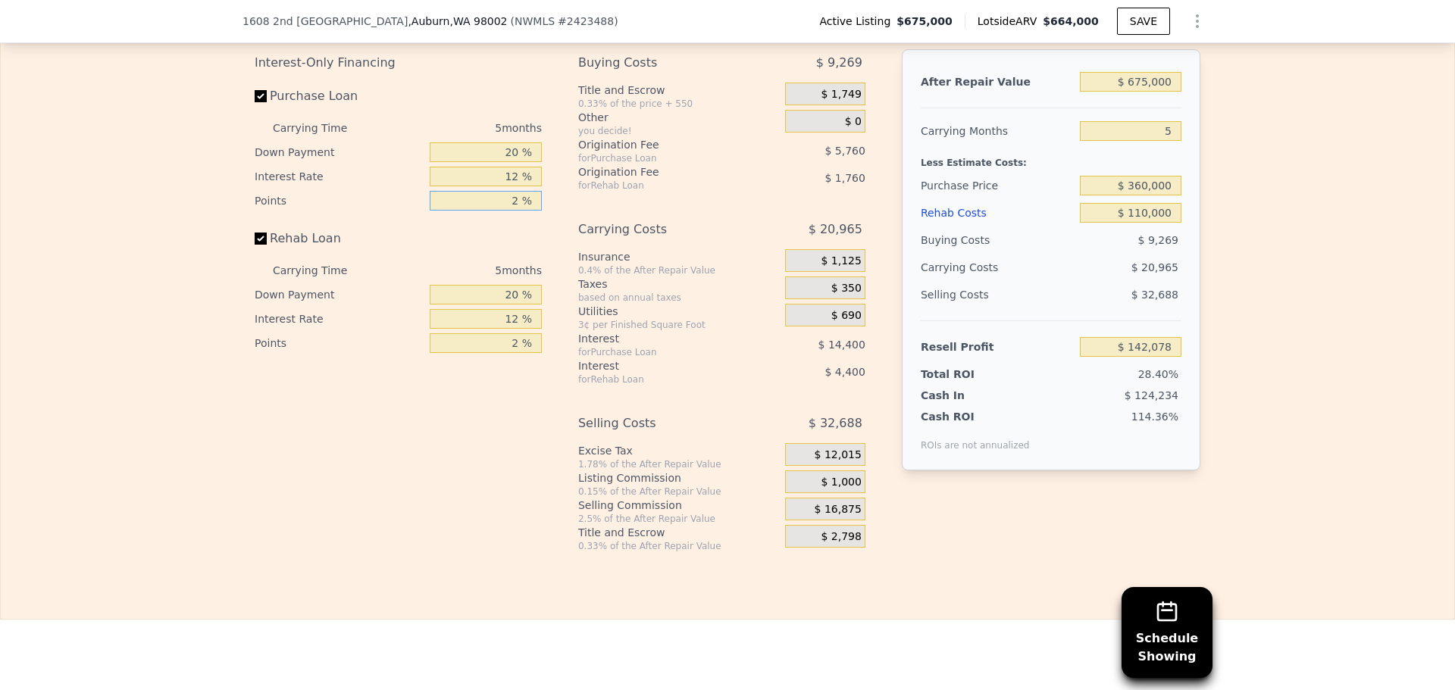
click at [492, 211] on input "2 %" at bounding box center [486, 201] width 112 height 20
type input "1 %"
type input "$ 144,958"
type input "1 %"
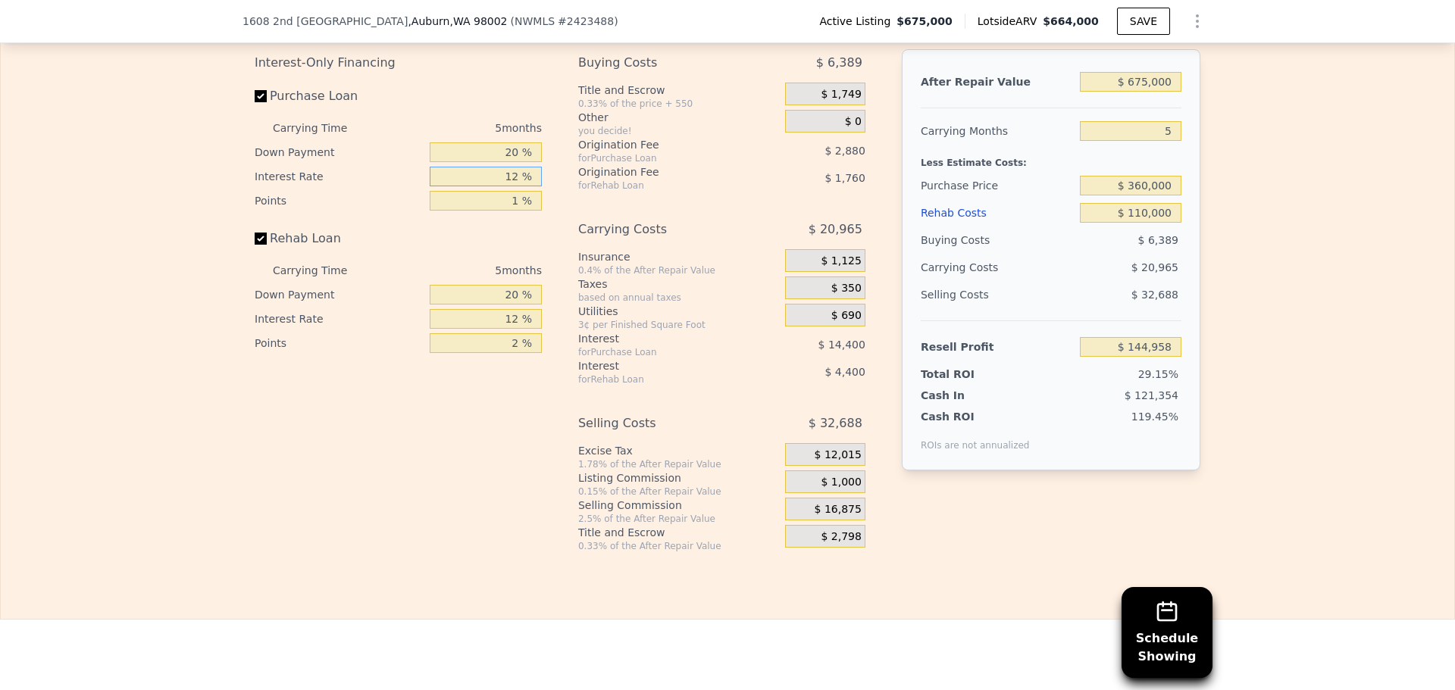
click at [505, 186] on input "12 %" at bounding box center [486, 177] width 112 height 20
type input "1 %"
type input "$ 158,158"
type input "10 %"
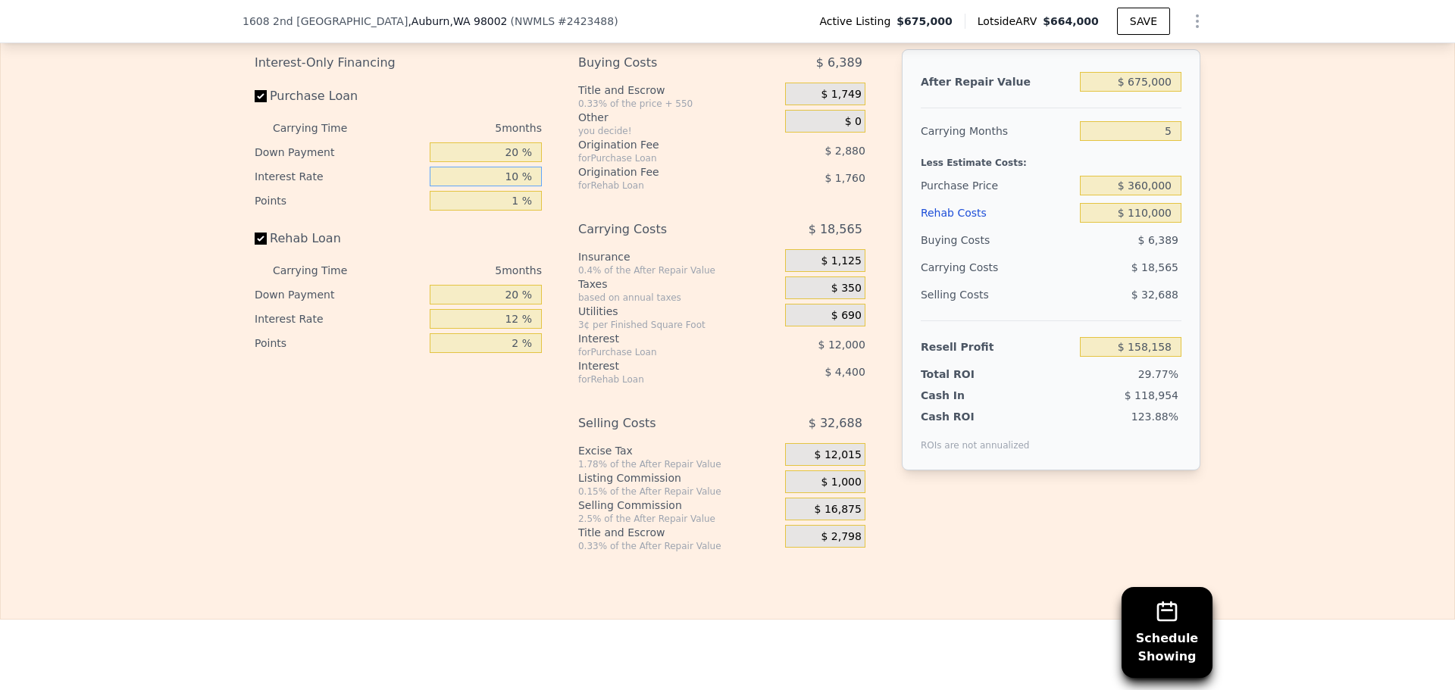
type input "$ 147,358"
type input "10 %"
click at [508, 162] on input "20 %" at bounding box center [486, 152] width 112 height 20
type input "1 %"
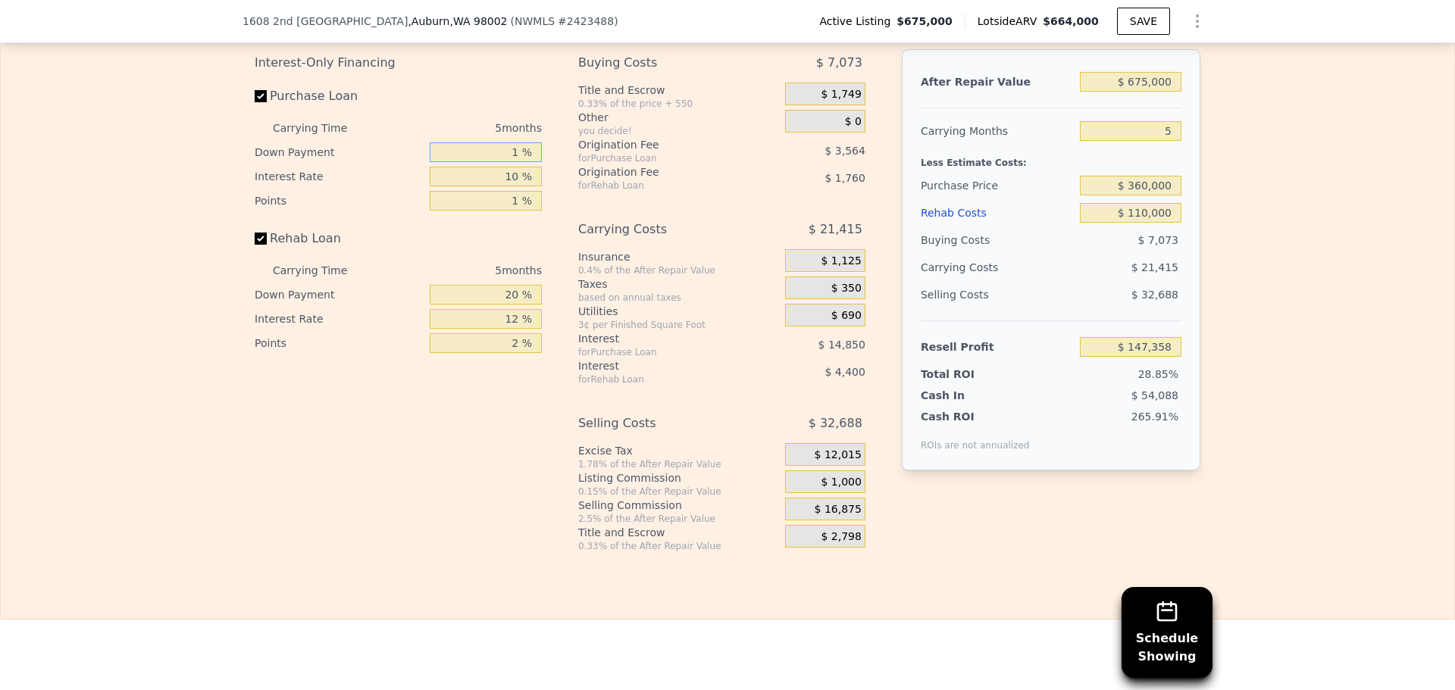
type input "$ 143,824"
type input "10 %"
type input "$ 145,498"
type input "10 %"
click at [486, 355] on div "2 %" at bounding box center [486, 343] width 112 height 24
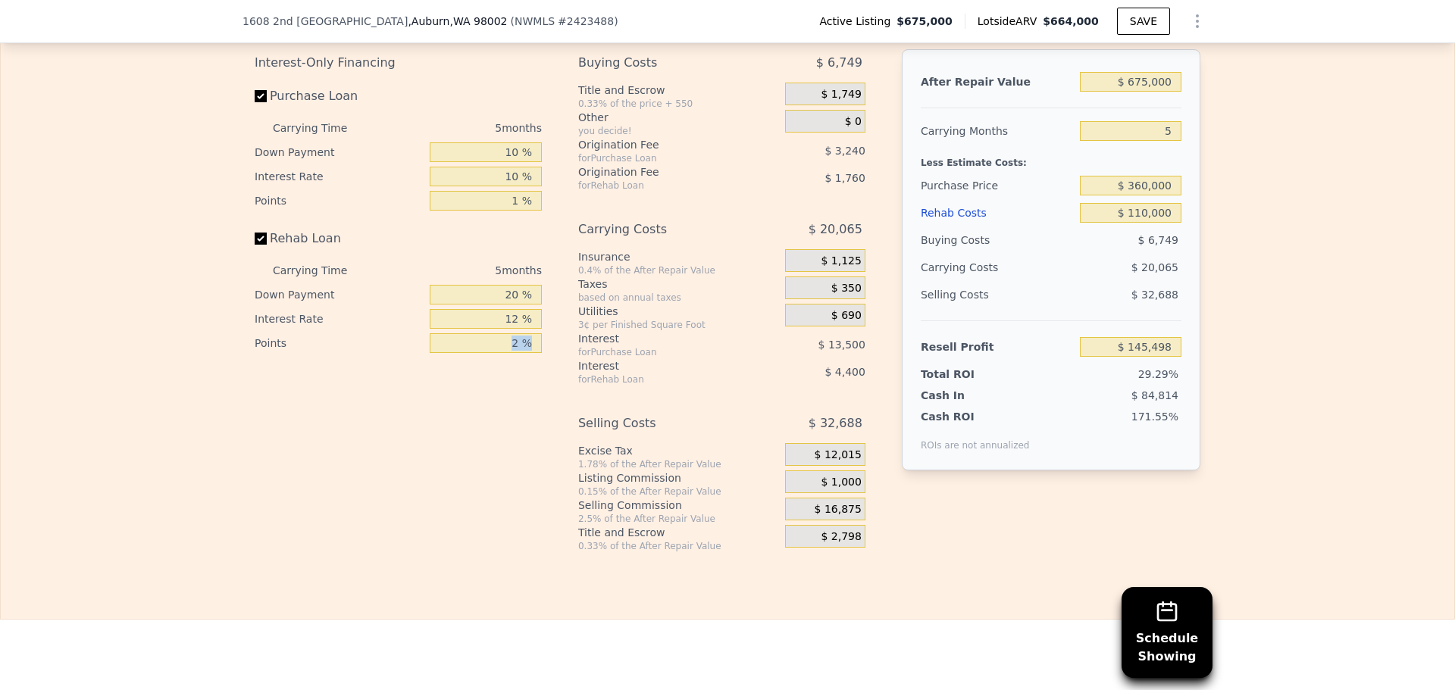
click at [486, 355] on div "2 %" at bounding box center [486, 343] width 112 height 24
click at [488, 353] on input "2 %" at bounding box center [486, 343] width 112 height 20
type input "1 %"
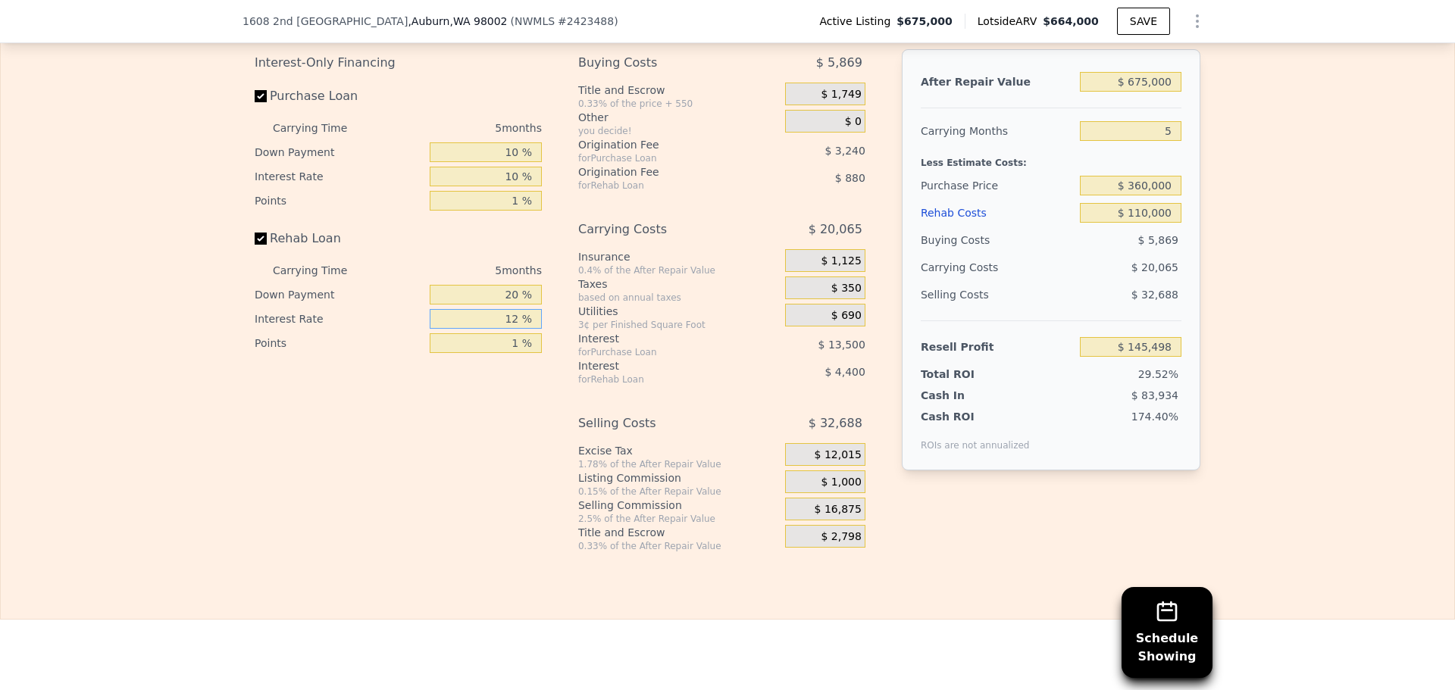
type input "$ 146,378"
click at [496, 329] on input "12 %" at bounding box center [486, 319] width 112 height 20
type input "1 %"
type input "$ 150,413"
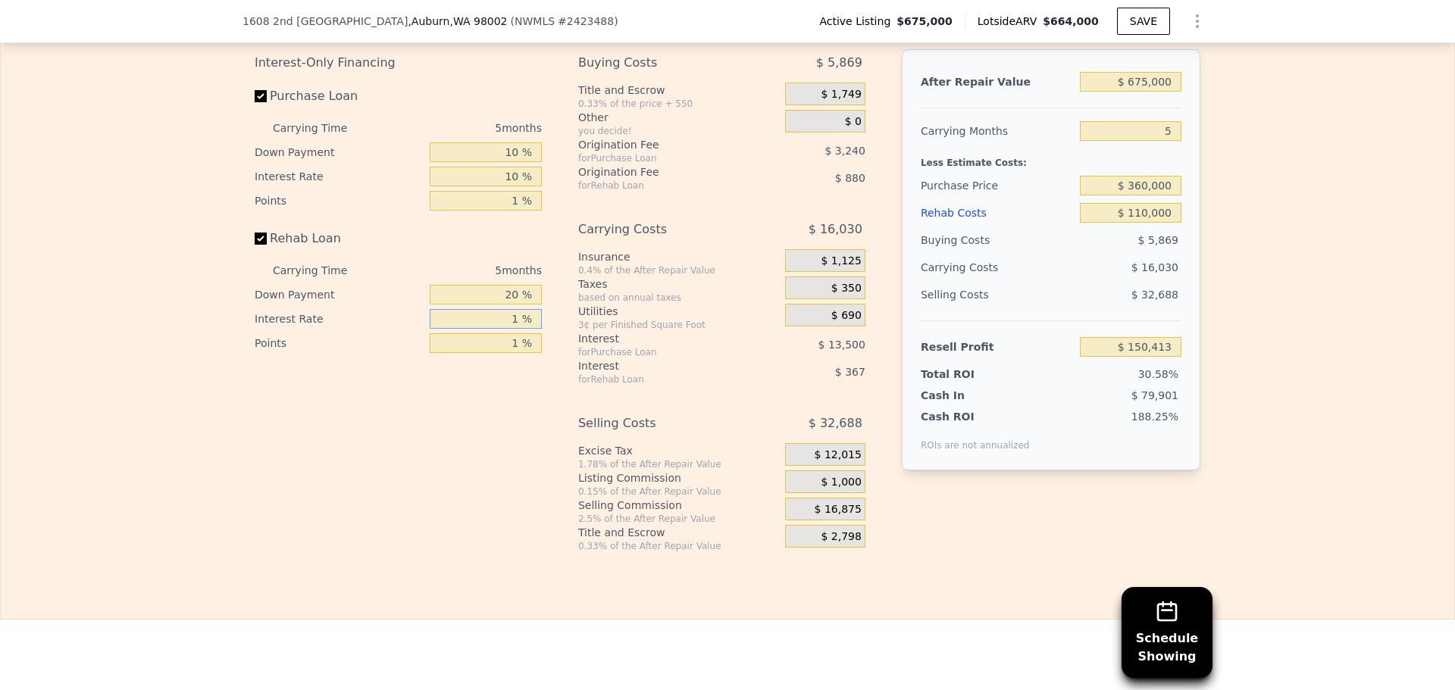
type input "10 %"
type input "$ 147,113"
type input "10 %"
click at [477, 305] on input "20 %" at bounding box center [486, 295] width 112 height 20
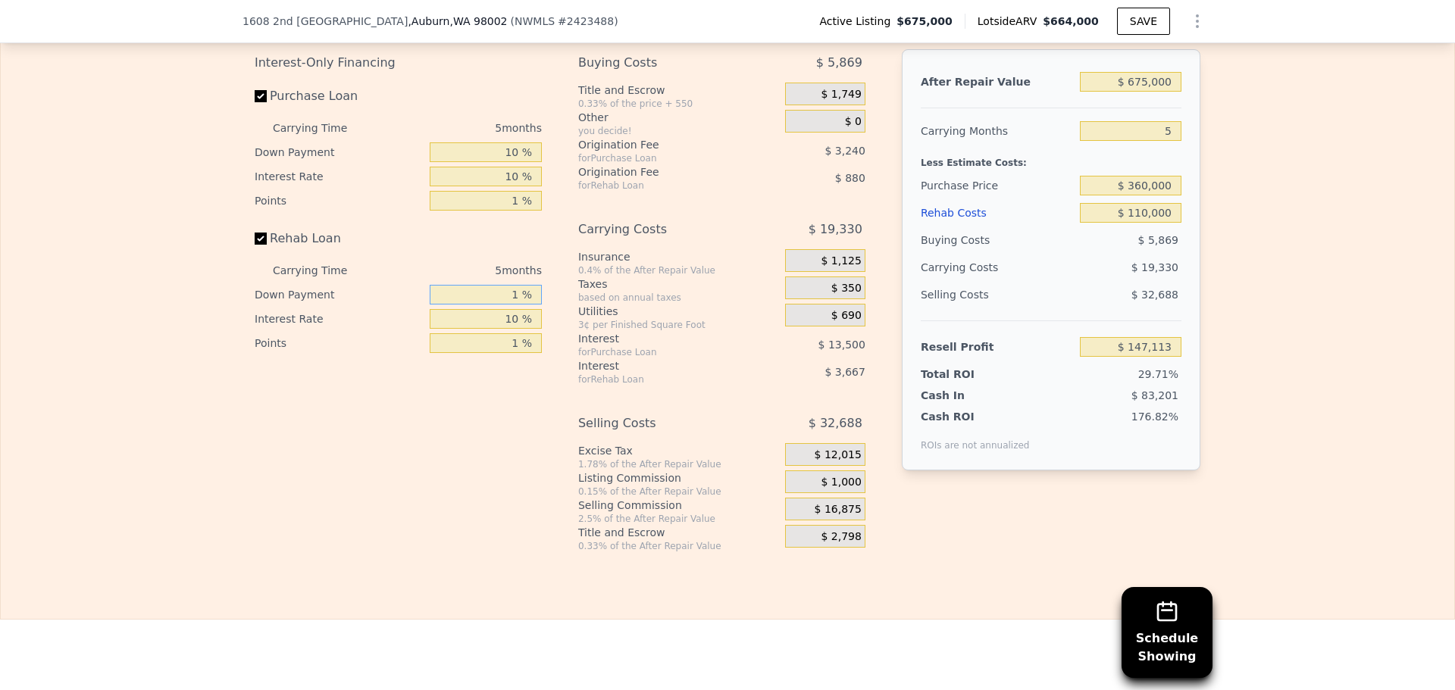
type input "10 %"
type input "$ 146,543"
type input "10 %"
click at [950, 382] on div "Total ROI" at bounding box center [967, 374] width 95 height 15
click at [920, 254] on div "Buying Costs" at bounding box center [996, 240] width 153 height 27
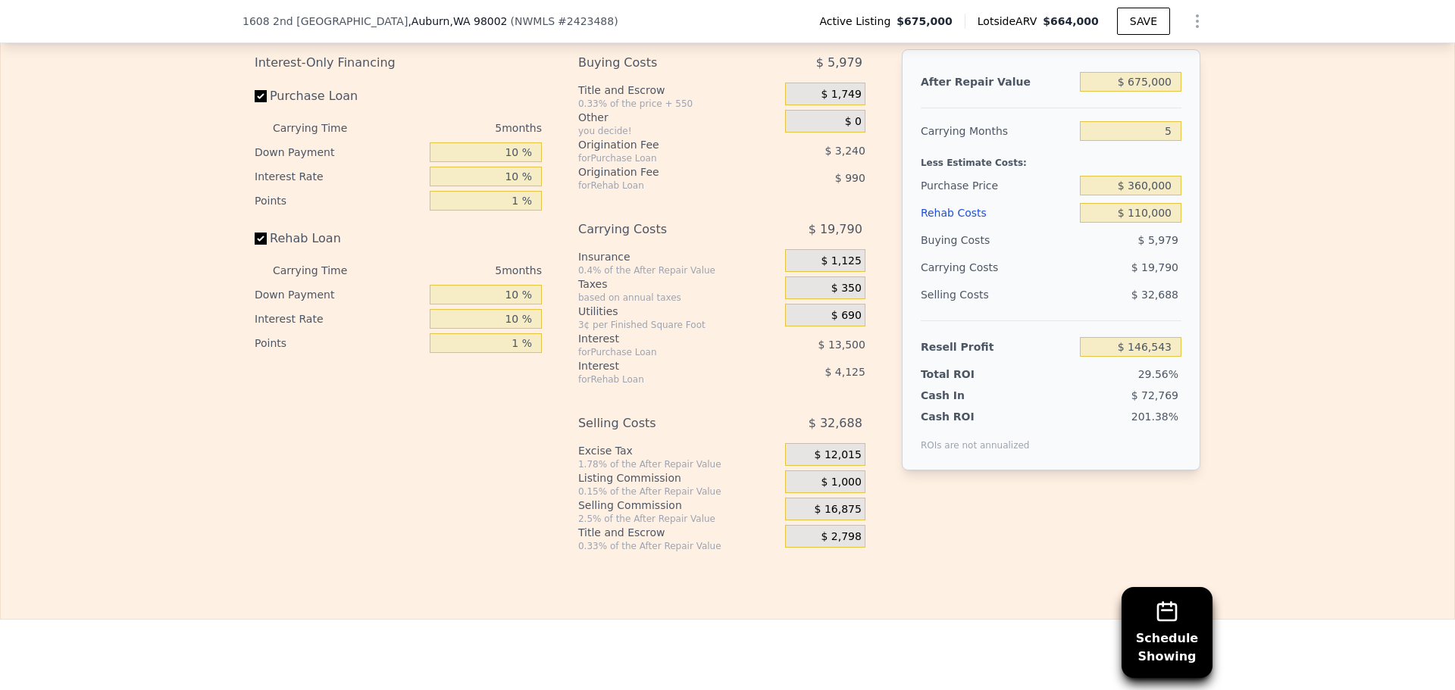
drag, startPoint x: 916, startPoint y: 275, endPoint x: 914, endPoint y: 206, distance: 69.0
click at [920, 199] on div "Purchase Price" at bounding box center [996, 185] width 153 height 27
click at [996, 452] on div "ROIs are not annualized" at bounding box center [974, 437] width 109 height 27
drag, startPoint x: 990, startPoint y: 454, endPoint x: 922, endPoint y: 398, distance: 87.8
click at [922, 382] on div "Total ROI" at bounding box center [967, 374] width 95 height 15
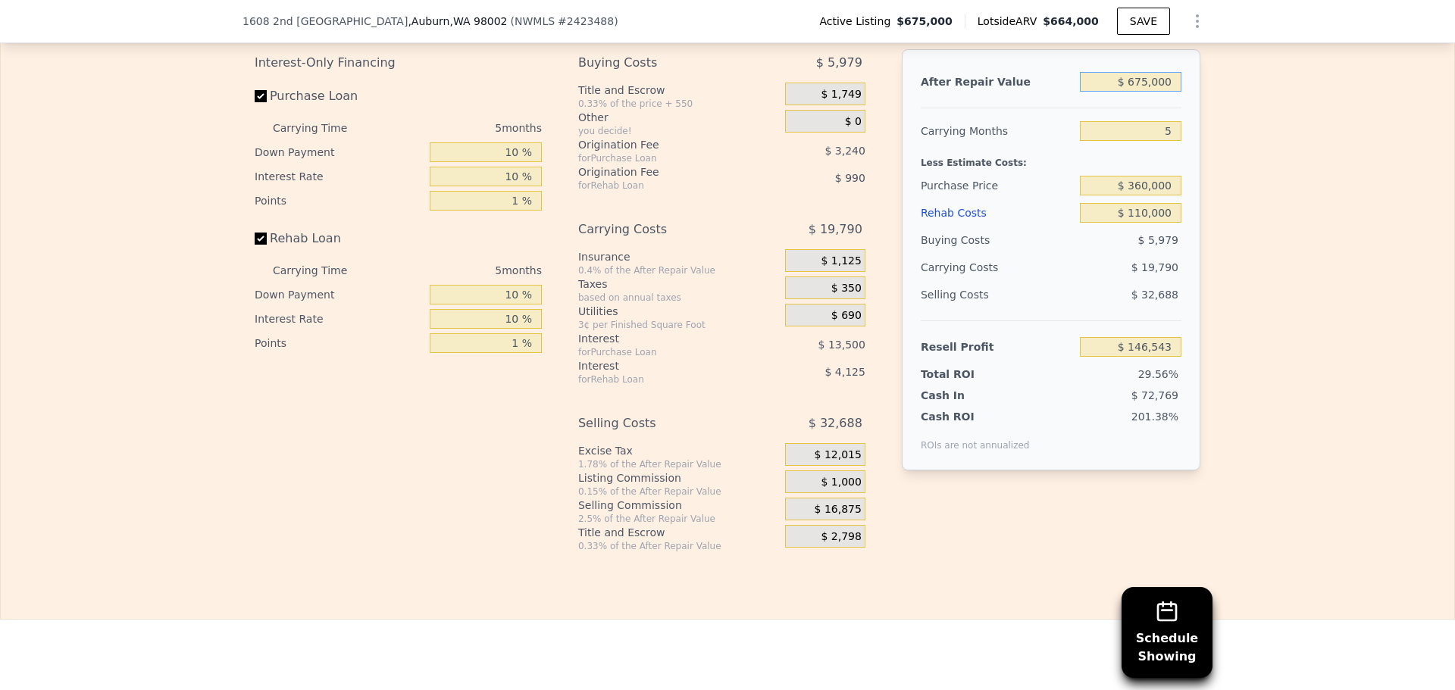
click at [1155, 92] on input "$ 675,000" at bounding box center [1131, 82] width 102 height 20
type input "$ 65,000"
type input "-$ 494,576"
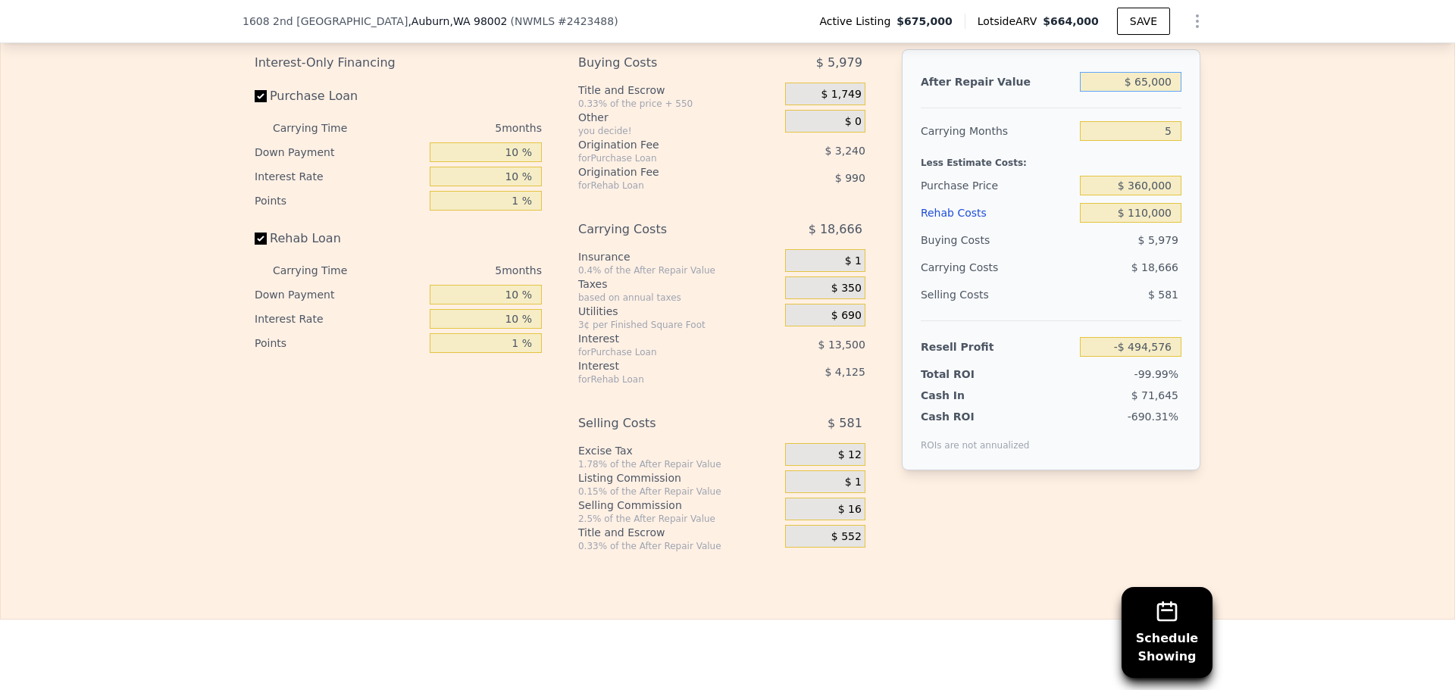
type input "$ 650,000"
type input "$ 122,775"
click at [1155, 92] on input "$ 650,000" at bounding box center [1131, 82] width 102 height 20
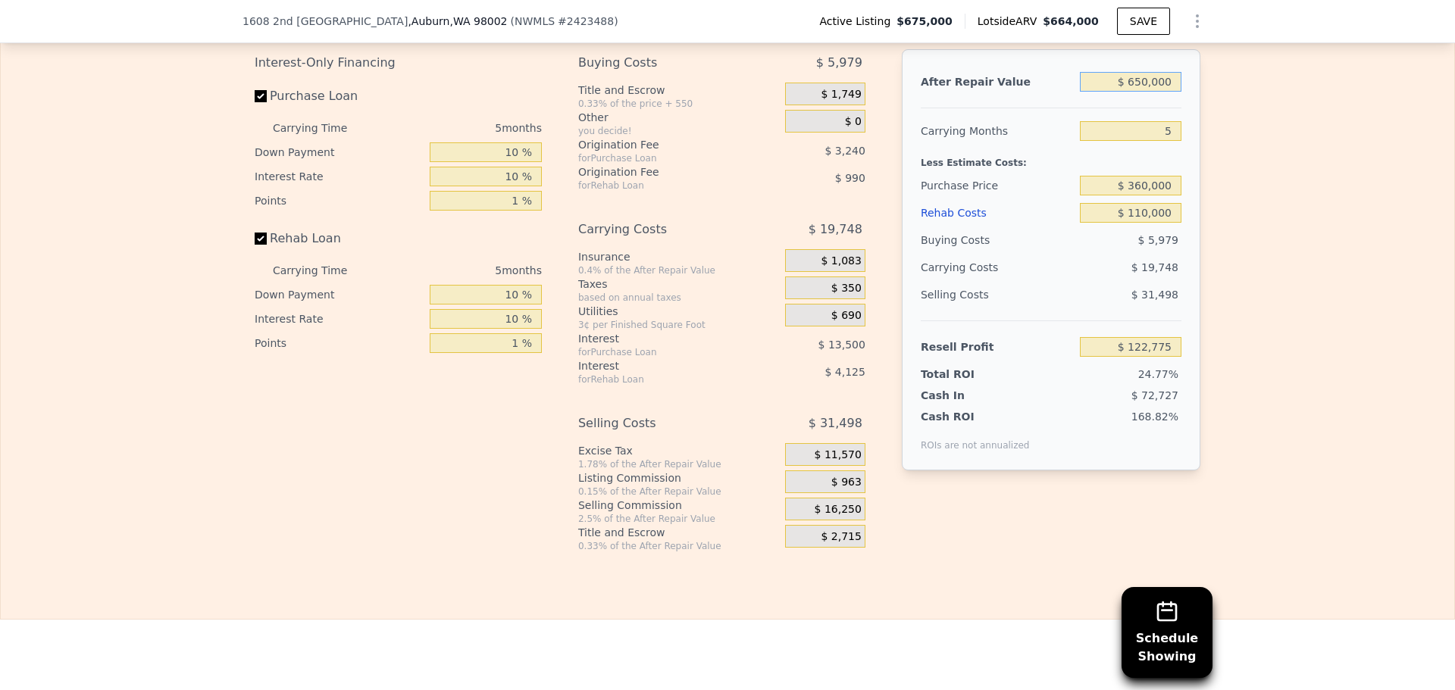
type input "$ 7"
type input "-$ 495,187"
type input "$ 67,500"
type input "-$ 494,552"
type input "$ 675,000"
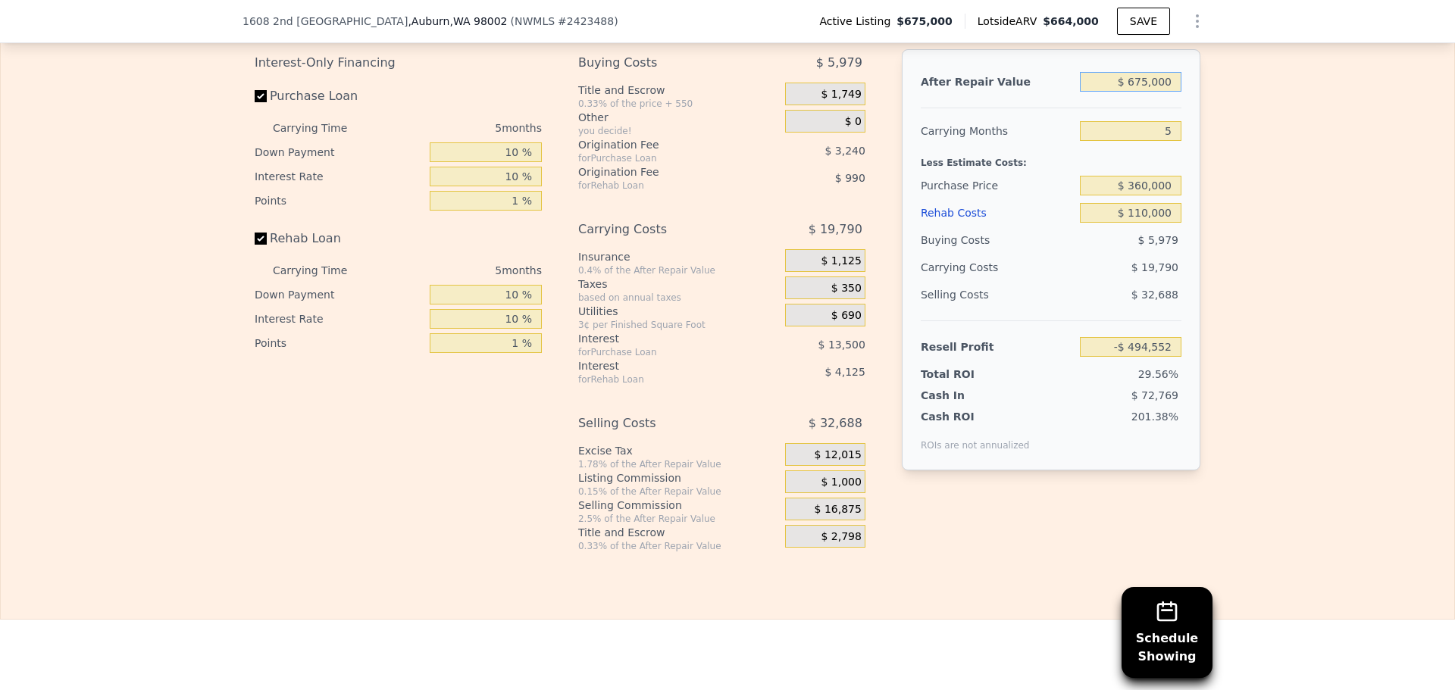
type input "$ 146,543"
click at [933, 427] on div "Cash ROI ROIs are not annualized 201.38%" at bounding box center [1050, 427] width 261 height 48
click at [1163, 227] on div "$ 110,000" at bounding box center [1131, 212] width 102 height 27
click at [1167, 223] on input "$ 110,000" at bounding box center [1131, 213] width 102 height 20
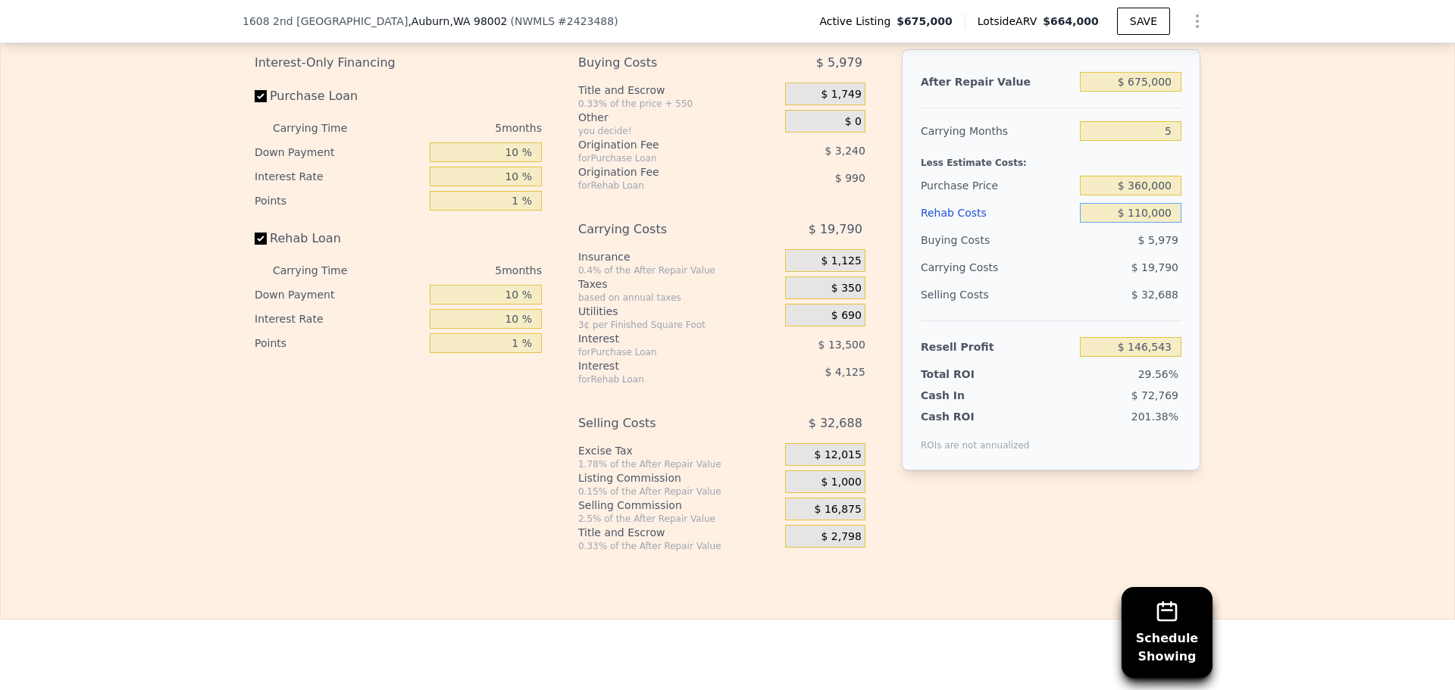
click at [1167, 223] on input "$ 110,000" at bounding box center [1131, 213] width 102 height 20
type input "$ 12,000"
type input "$ 249,100"
type input "$ 120,000"
type input "$ 136,078"
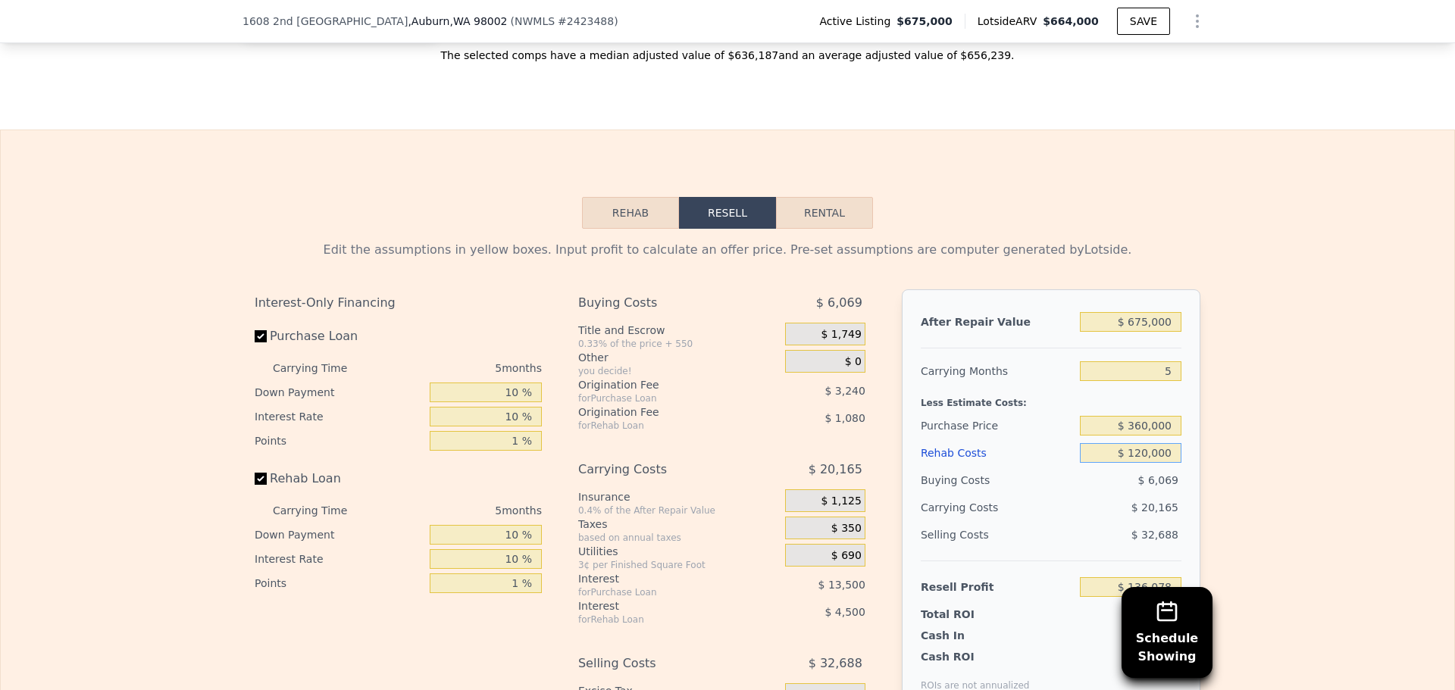
scroll to position [2015, 0]
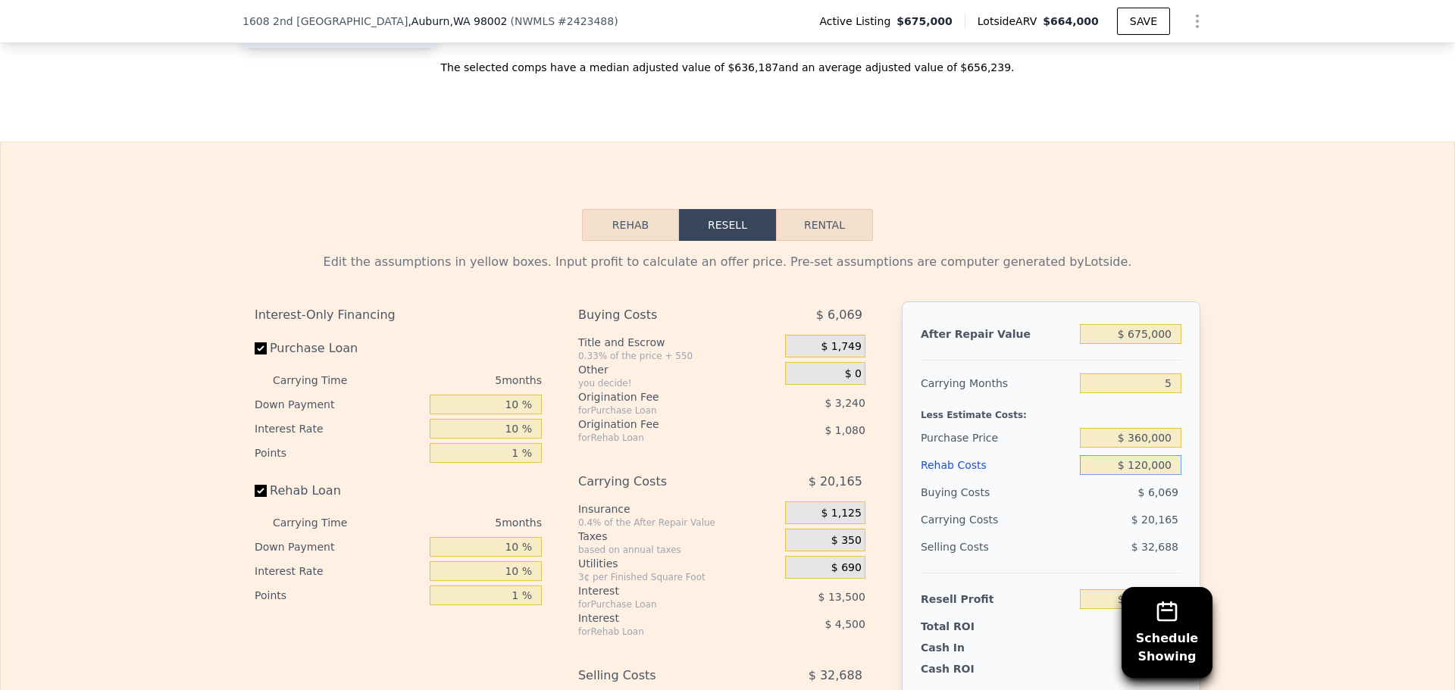
type input "$ 120,000"
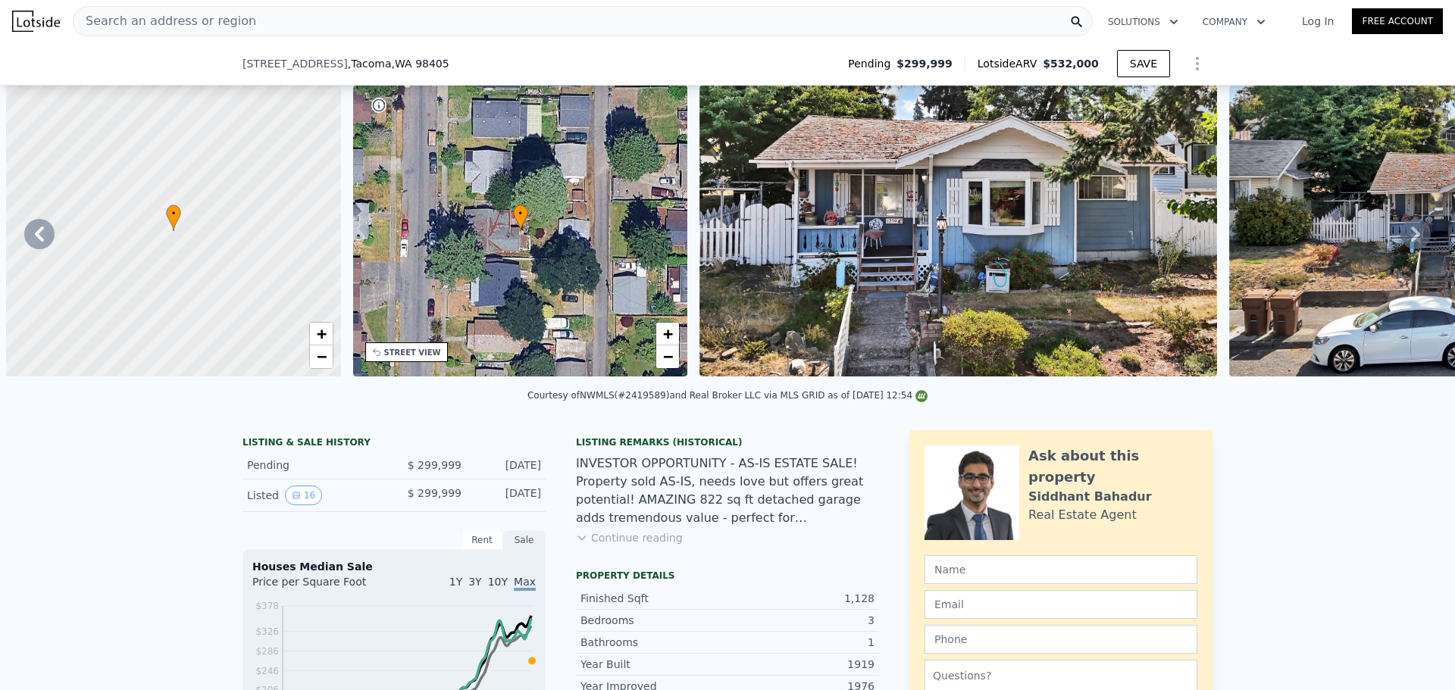
scroll to position [0, 1442]
